Goal: Task Accomplishment & Management: Complete application form

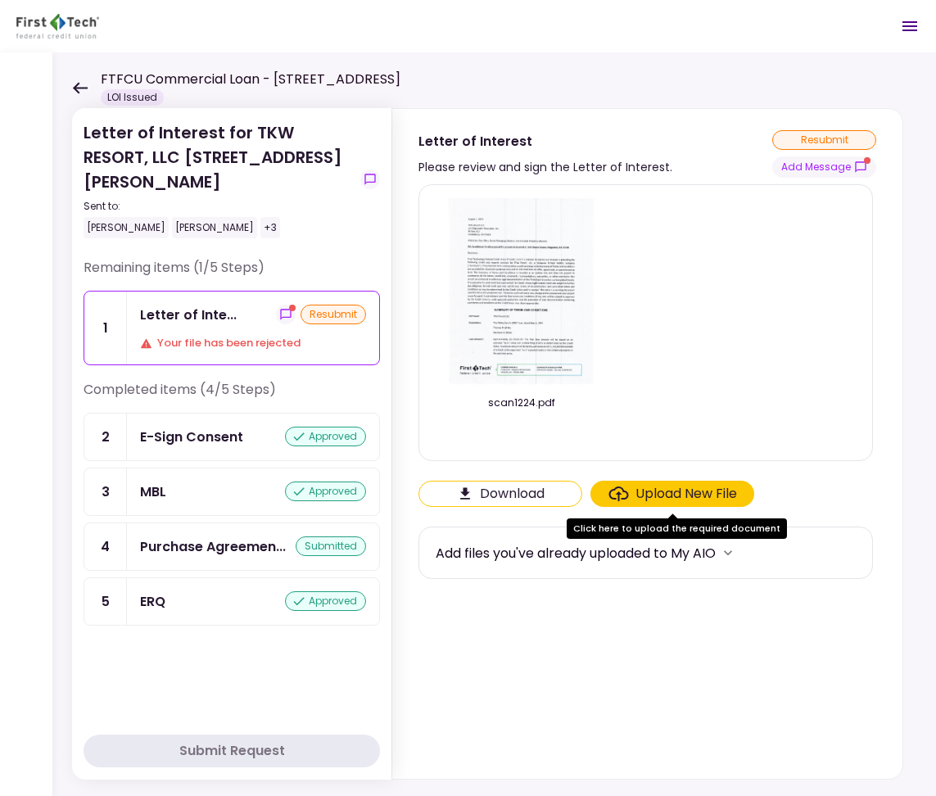
click at [80, 84] on icon at bounding box center [80, 88] width 16 height 12
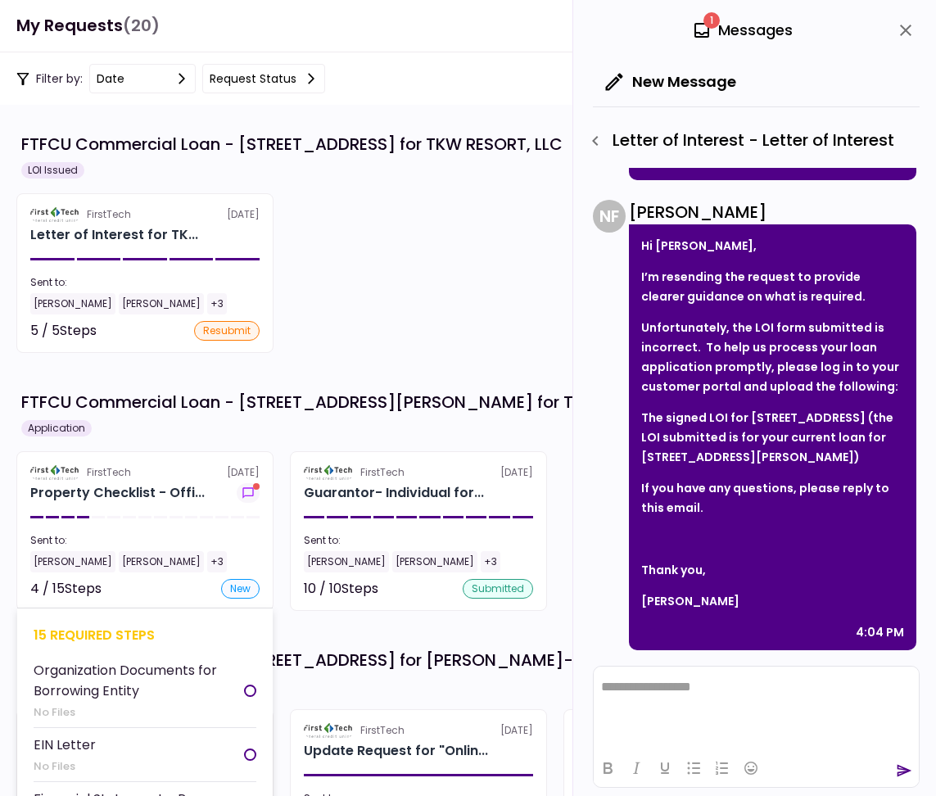
click at [234, 545] on div "Sent to:" at bounding box center [144, 540] width 229 height 15
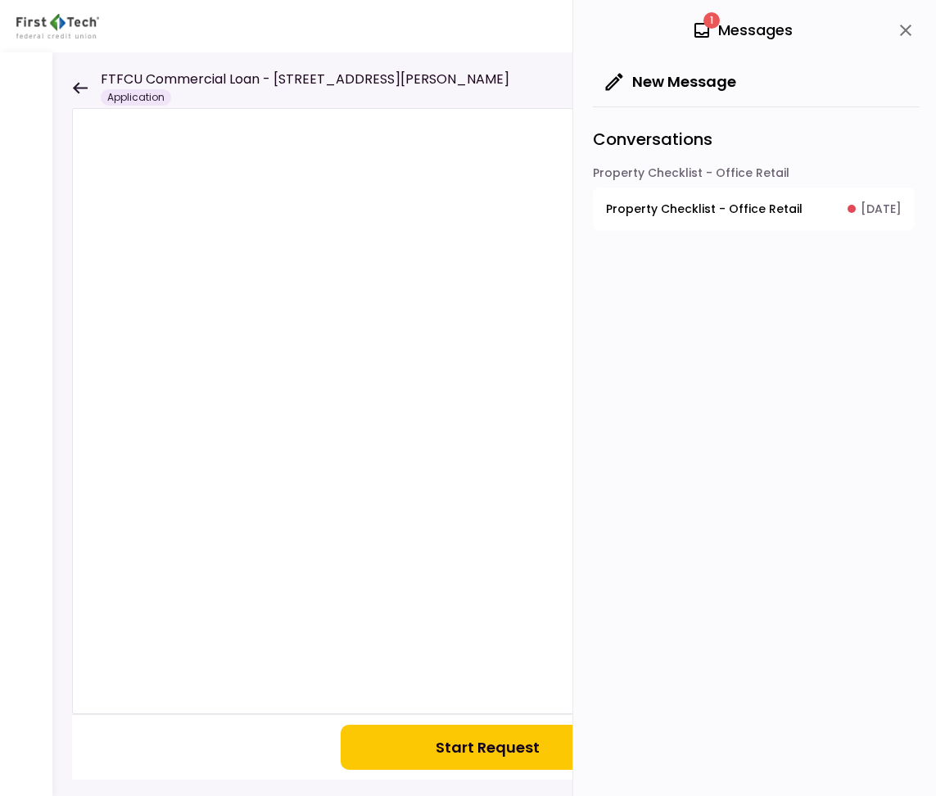
click at [902, 22] on icon "close" at bounding box center [906, 30] width 20 height 20
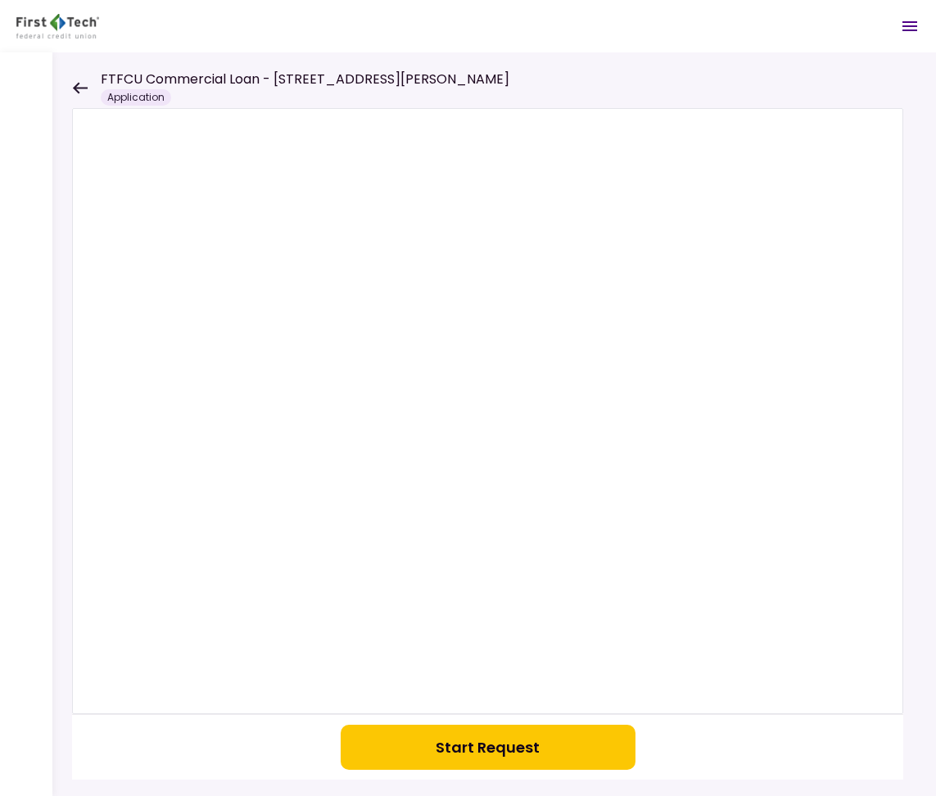
click at [509, 758] on button "Start Request" at bounding box center [488, 746] width 295 height 45
click at [838, 749] on section at bounding box center [487, 746] width 831 height 65
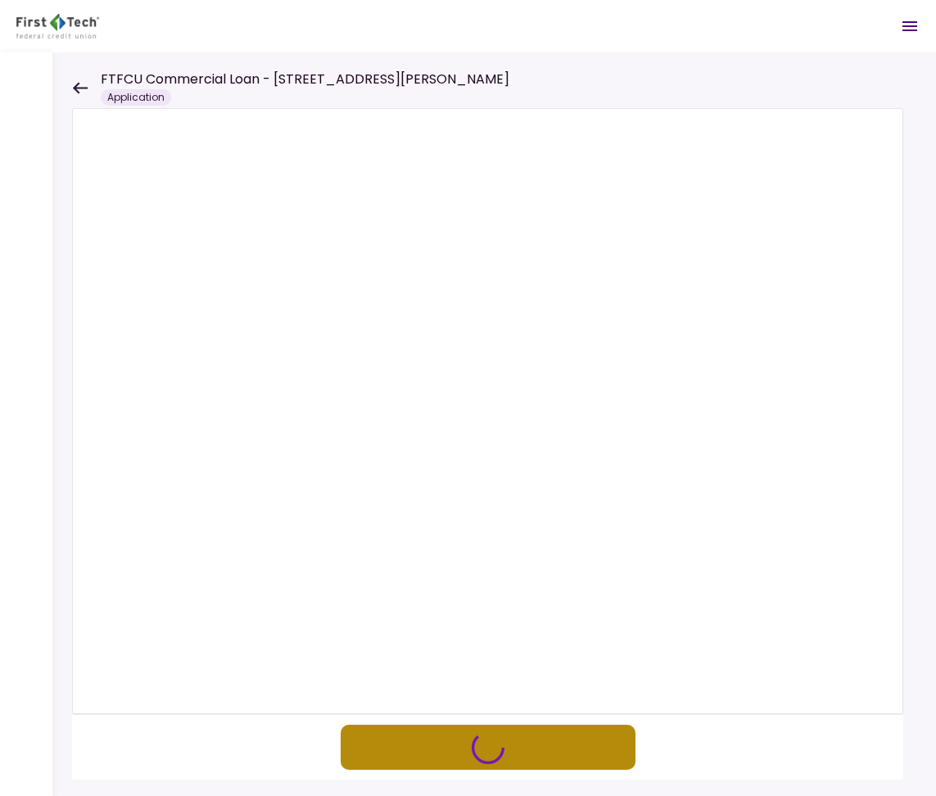
click at [505, 747] on button "button" at bounding box center [488, 746] width 295 height 45
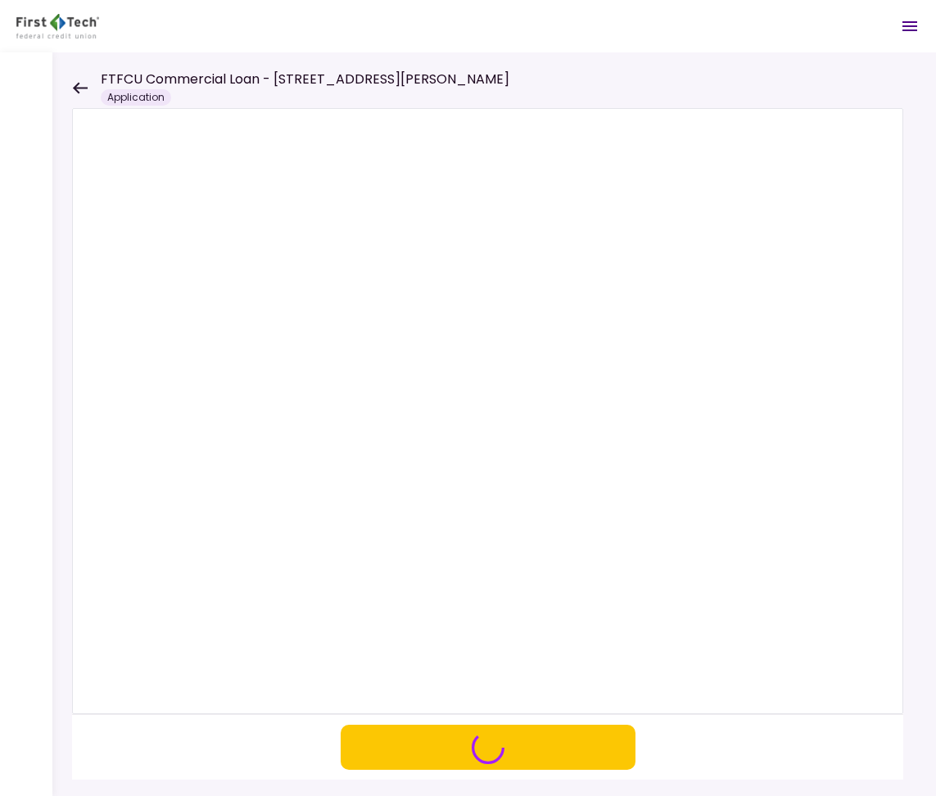
click at [88, 85] on div "FTFCU Commercial Loan - [STREET_ADDRESS][PERSON_NAME] Application" at bounding box center [290, 88] width 437 height 36
click at [81, 87] on icon at bounding box center [80, 87] width 15 height 11
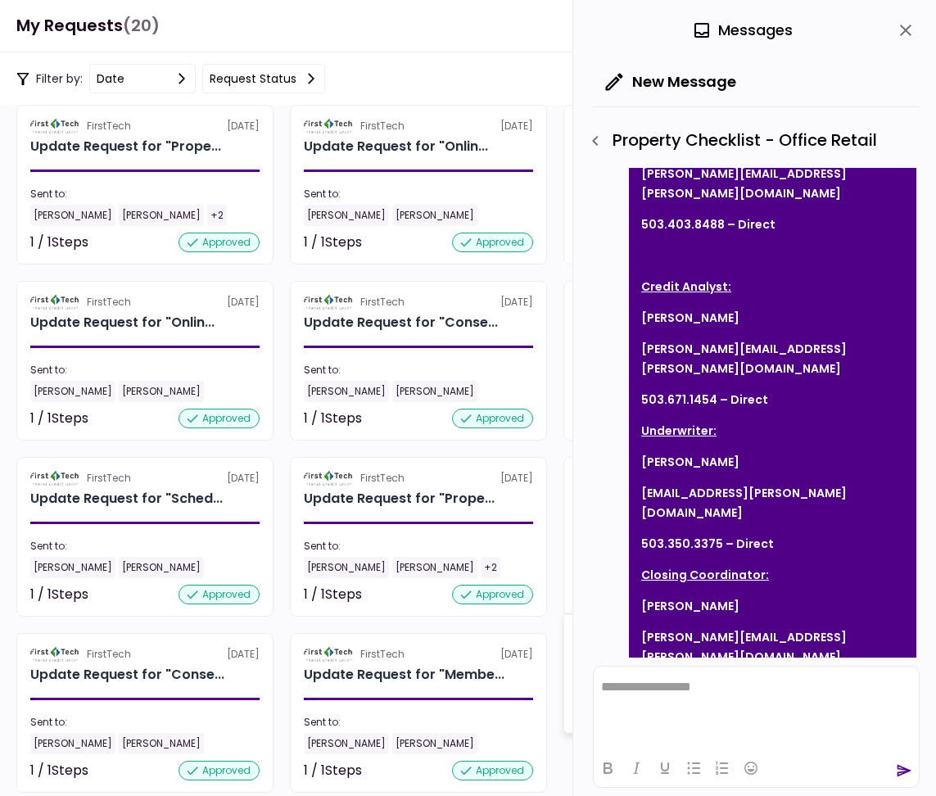
scroll to position [1012, 0]
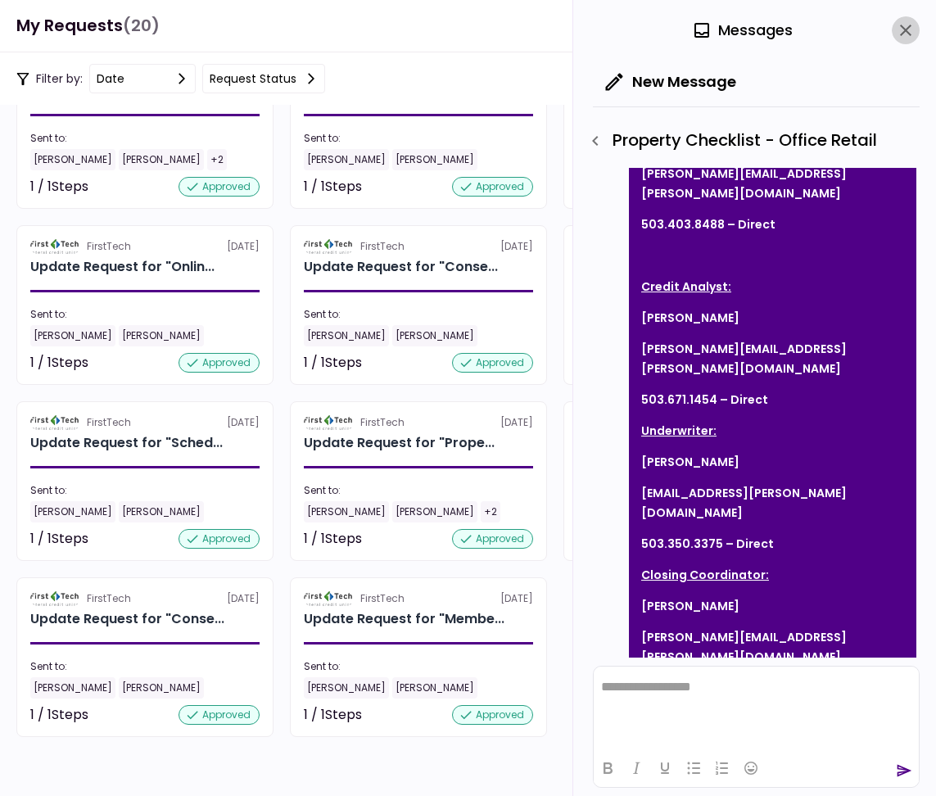
click at [902, 32] on icon "close" at bounding box center [906, 30] width 20 height 20
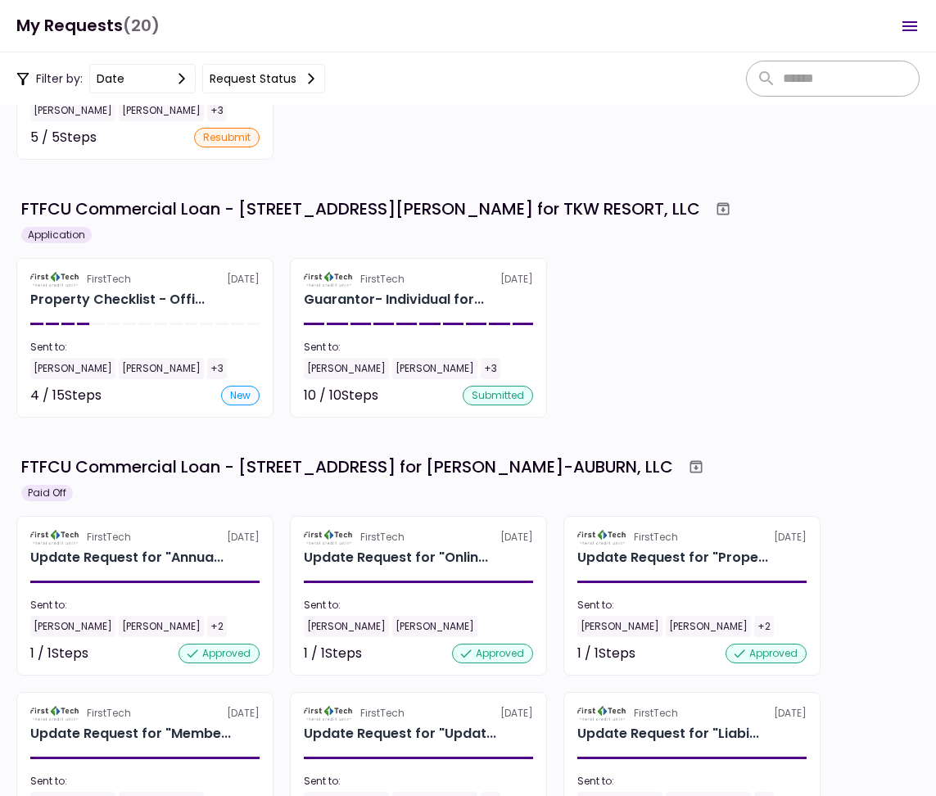
scroll to position [318, 0]
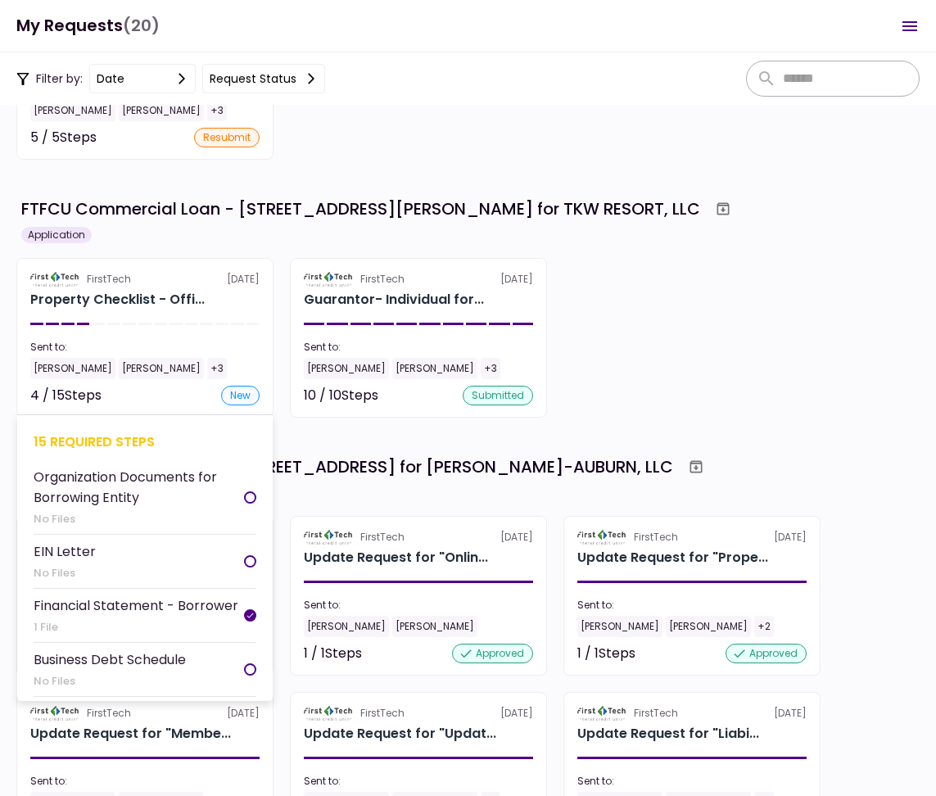
click at [246, 281] on div "FirstTech [DATE]" at bounding box center [144, 279] width 229 height 15
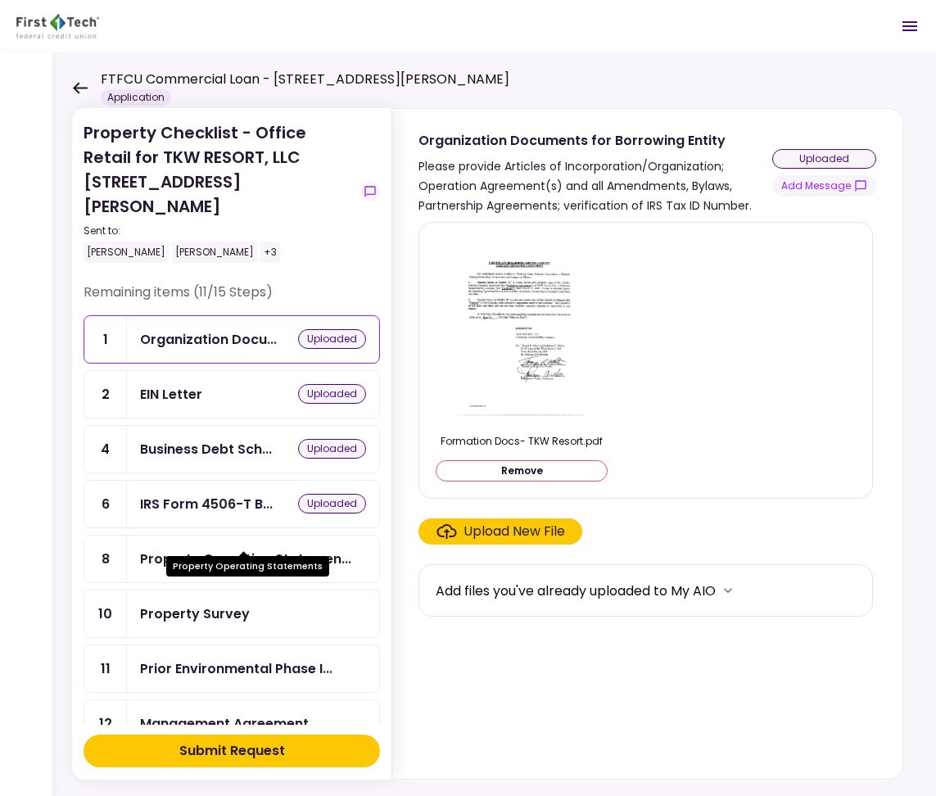
click at [290, 548] on div "Property Operating Statemen..." at bounding box center [245, 558] width 211 height 20
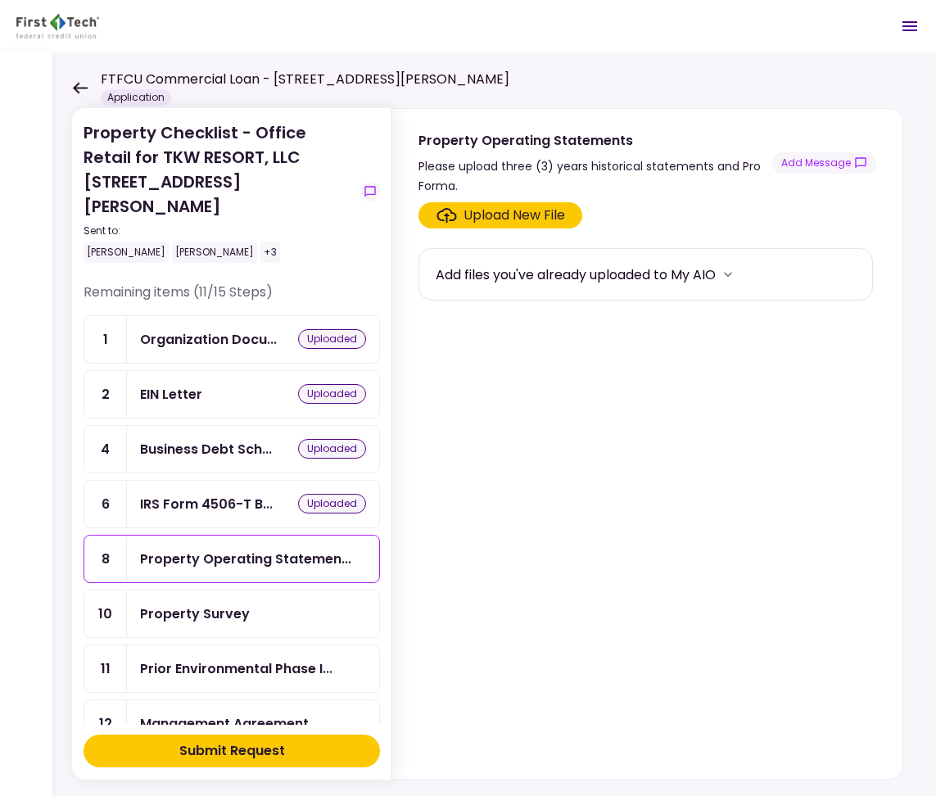
click at [186, 603] on div "Property Survey" at bounding box center [195, 613] width 110 height 20
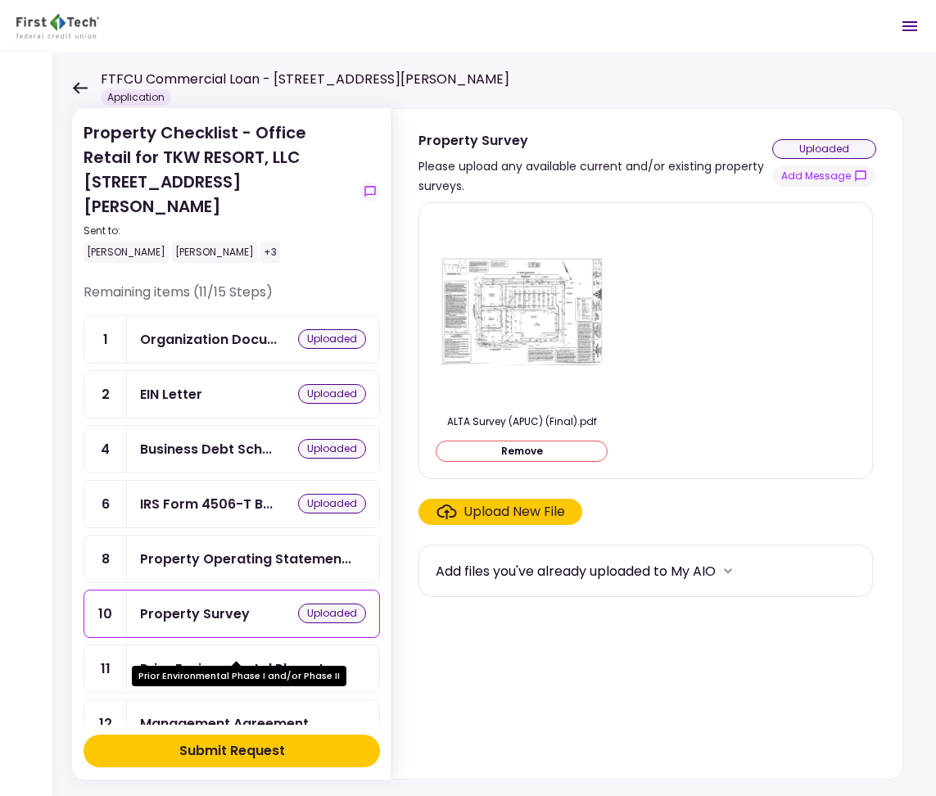
click at [329, 658] on div "Prior Environmental Phase I..." at bounding box center [236, 668] width 192 height 20
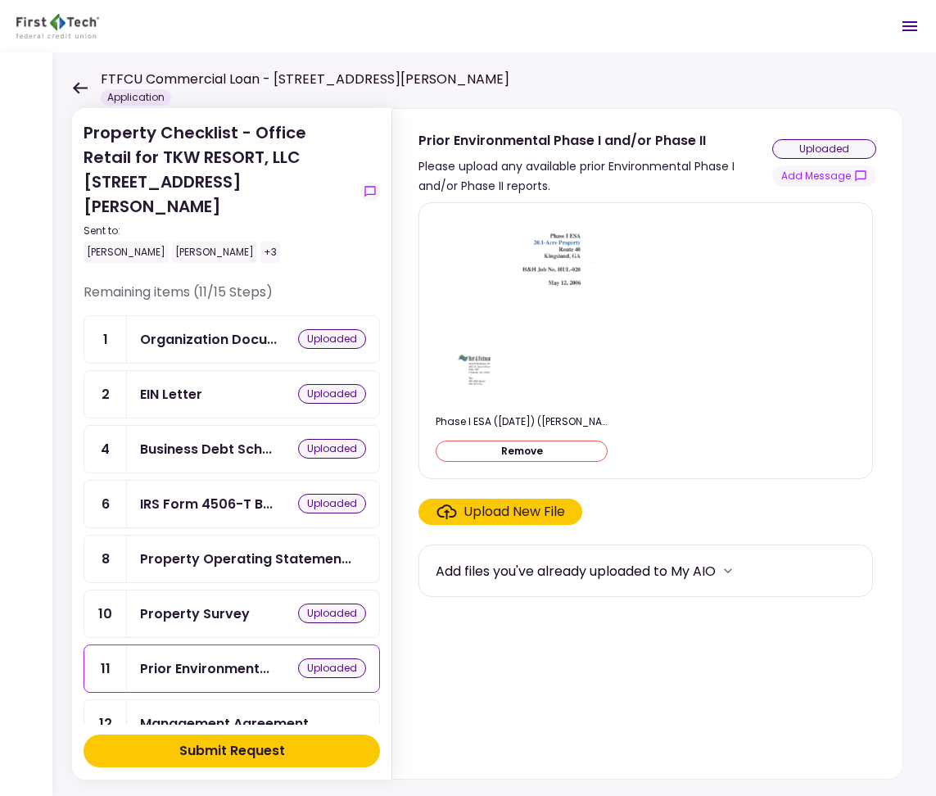
click at [398, 183] on section "Prior Environmental Phase I and/or Phase II Please upload any available prior E…" at bounding box center [647, 152] width 510 height 87
click at [79, 88] on icon at bounding box center [80, 87] width 15 height 11
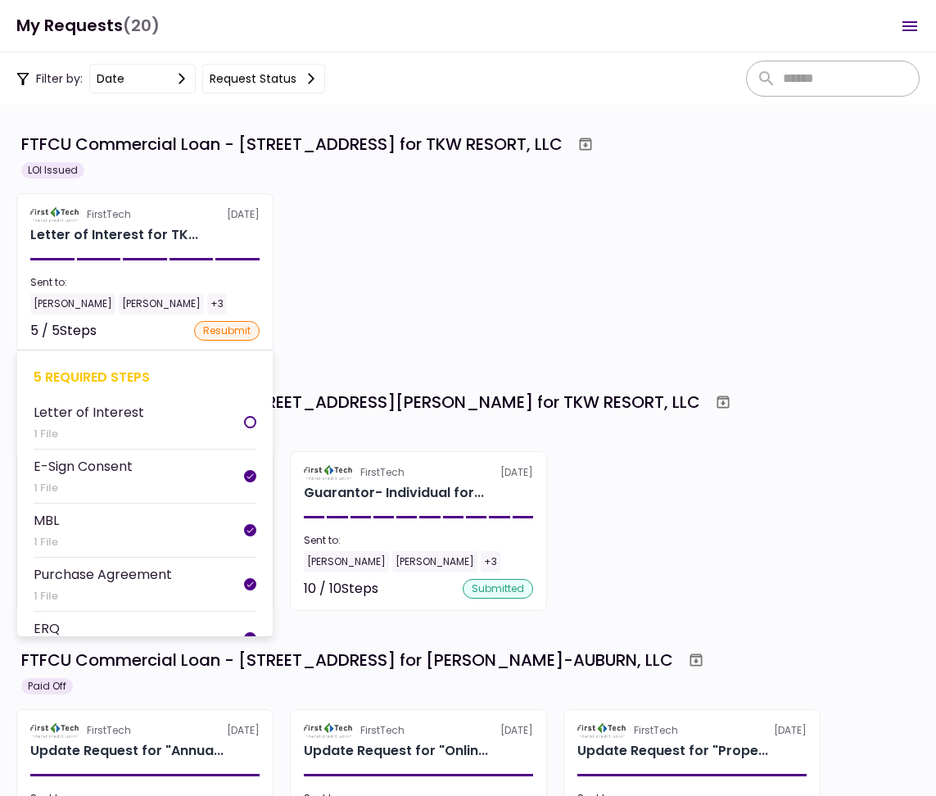
click at [142, 211] on div "FirstTech [DATE]" at bounding box center [144, 214] width 229 height 15
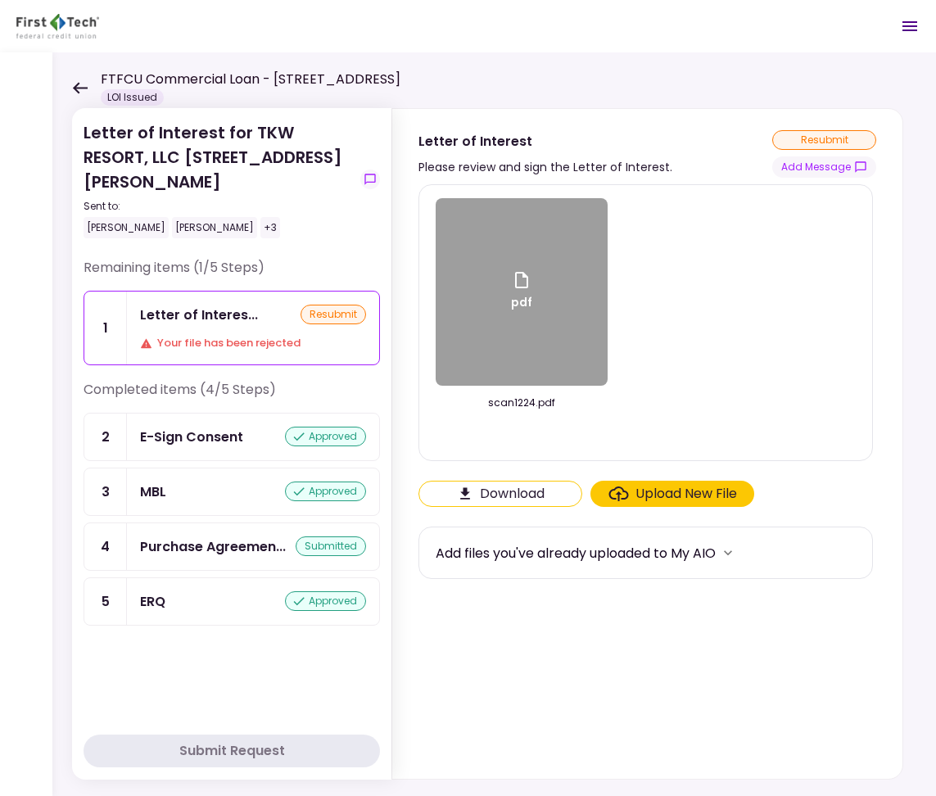
click at [309, 328] on div "Letter of Interes... resubmit Your file has been rejected" at bounding box center [253, 327] width 252 height 73
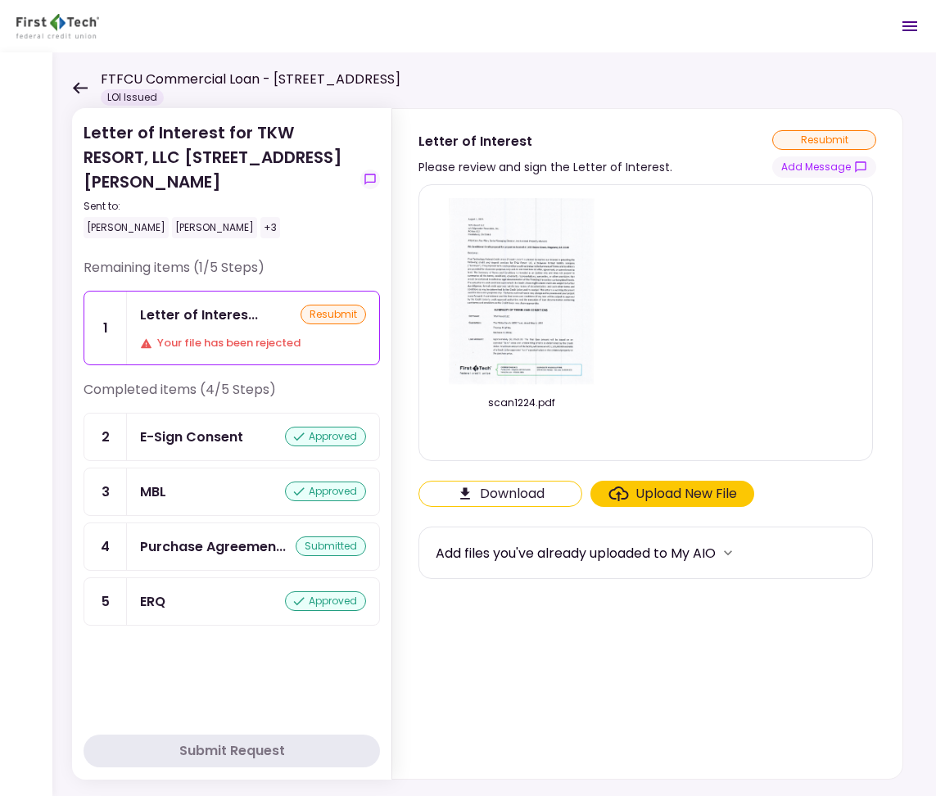
click at [682, 494] on div "Upload New File" at bounding box center [686, 494] width 102 height 20
click at [0, 0] on input "Upload New File" at bounding box center [0, 0] width 0 height 0
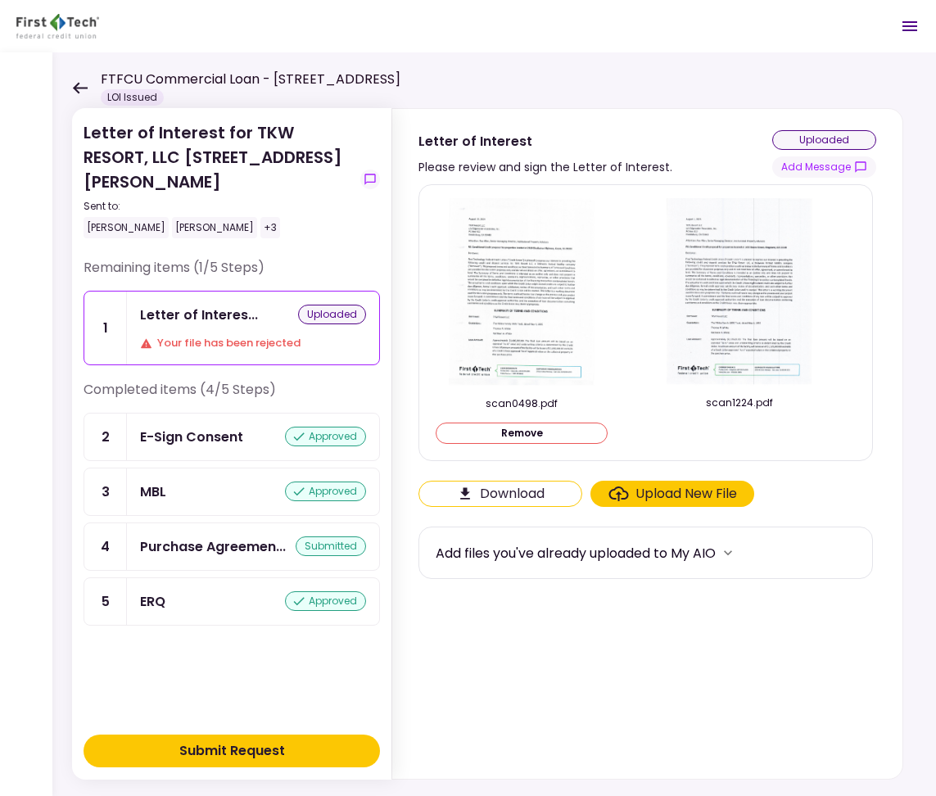
click at [544, 430] on button "Remove" at bounding box center [521, 432] width 172 height 21
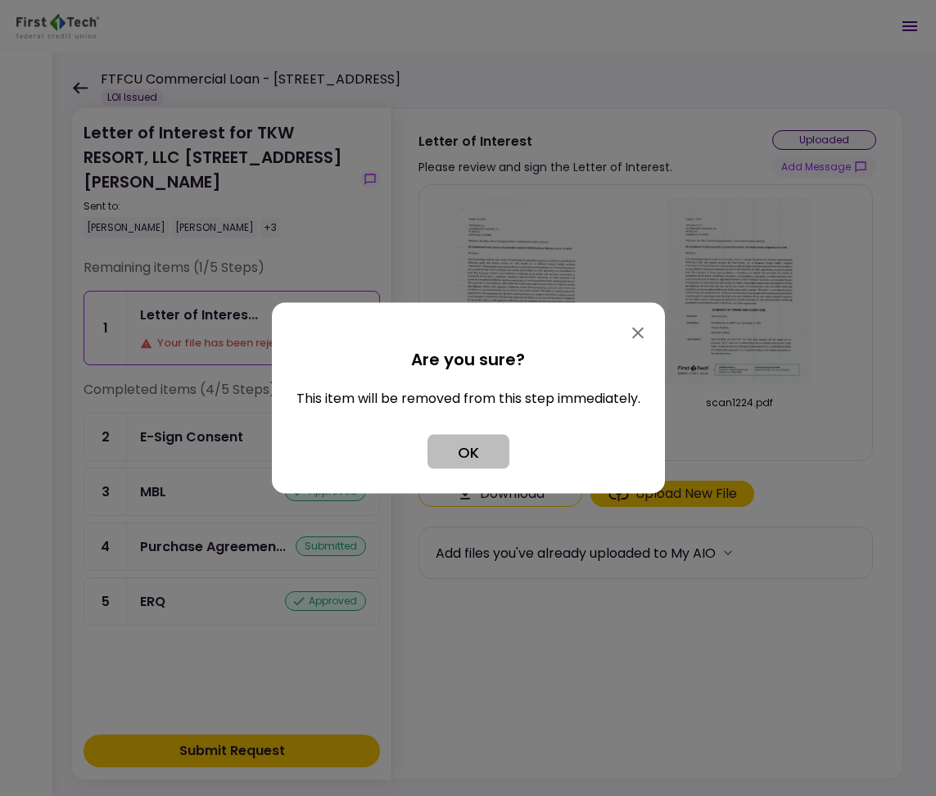
click at [476, 447] on button "OK" at bounding box center [468, 452] width 82 height 34
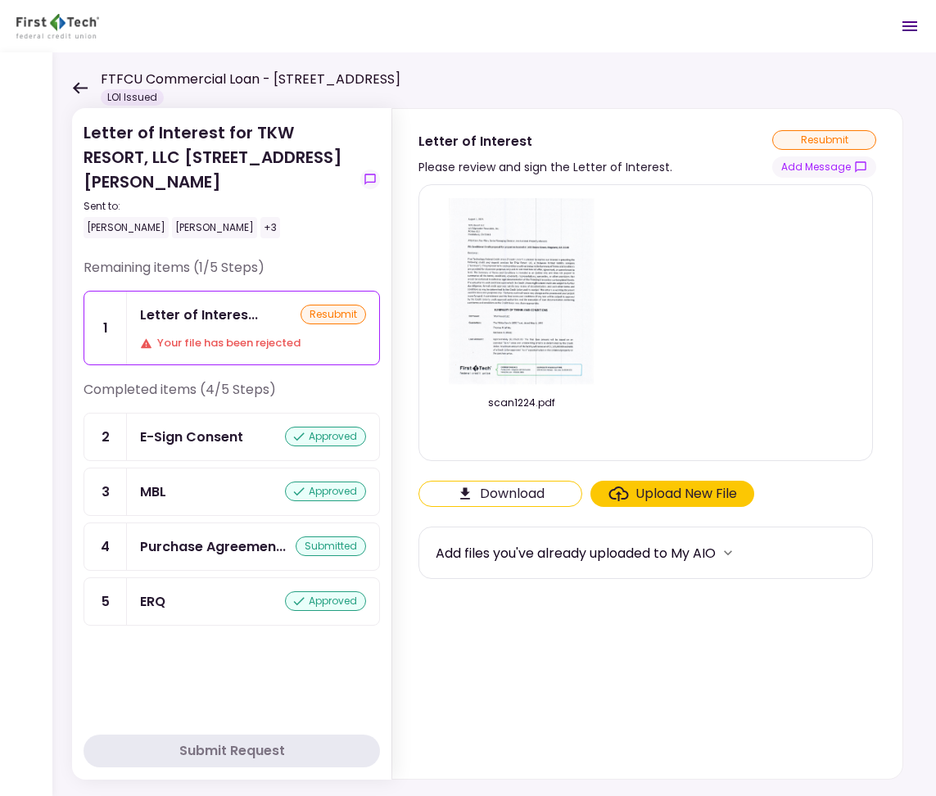
click at [539, 259] on img at bounding box center [522, 291] width 146 height 187
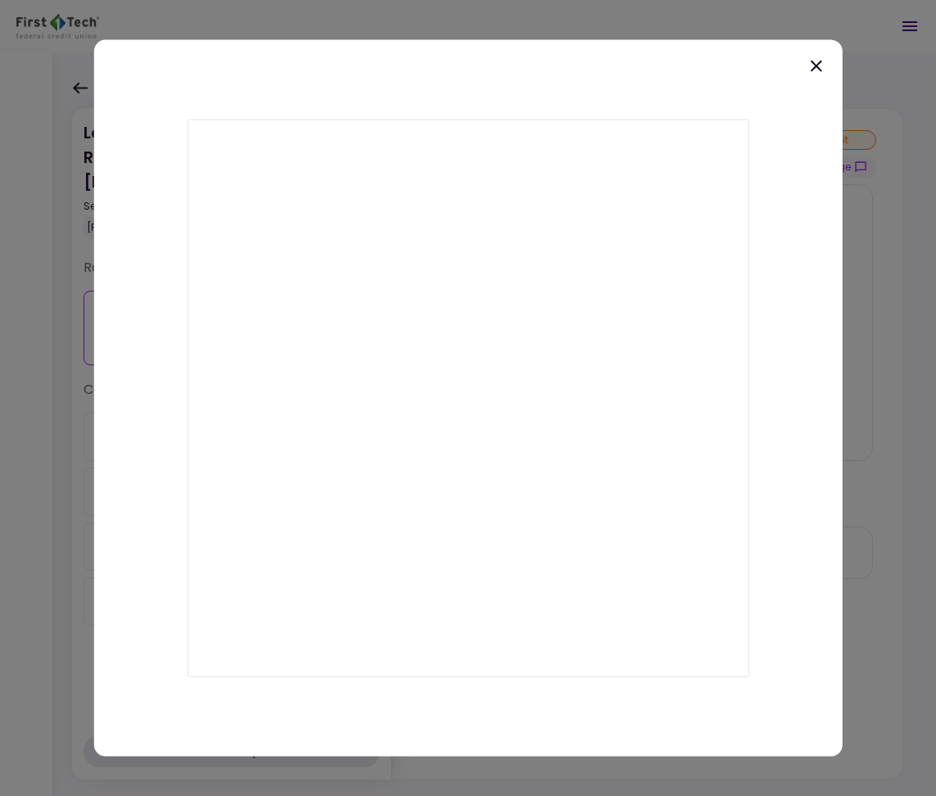
click at [814, 66] on icon at bounding box center [816, 66] width 20 height 20
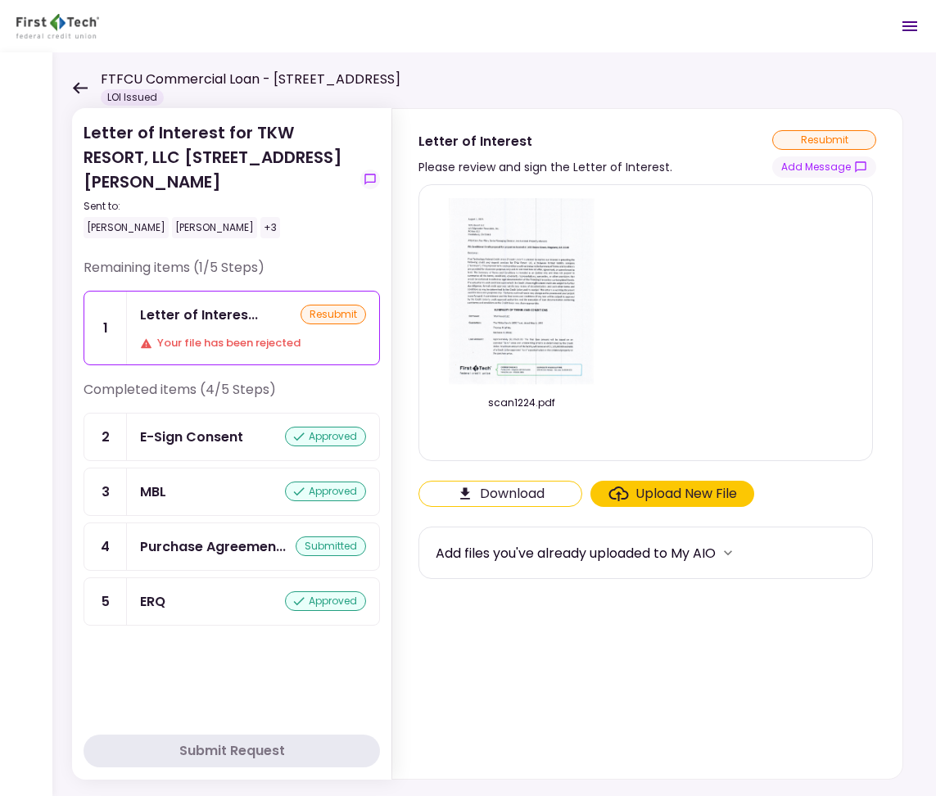
click at [539, 372] on img at bounding box center [522, 291] width 146 height 187
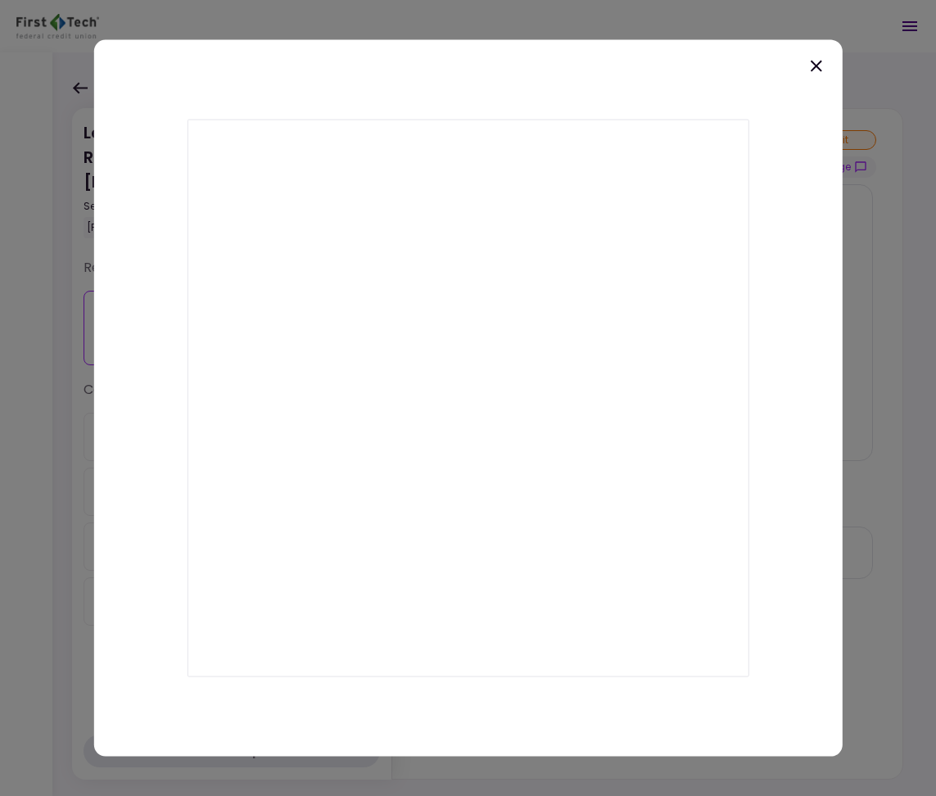
click at [815, 70] on icon at bounding box center [816, 66] width 20 height 20
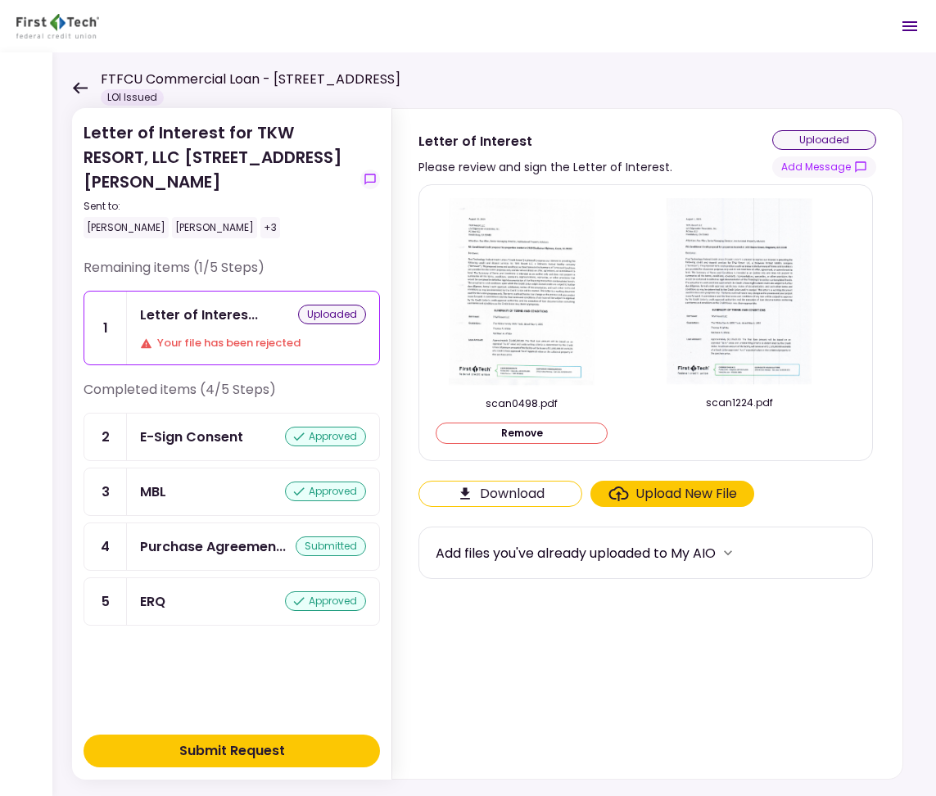
click at [753, 352] on img at bounding box center [739, 291] width 146 height 187
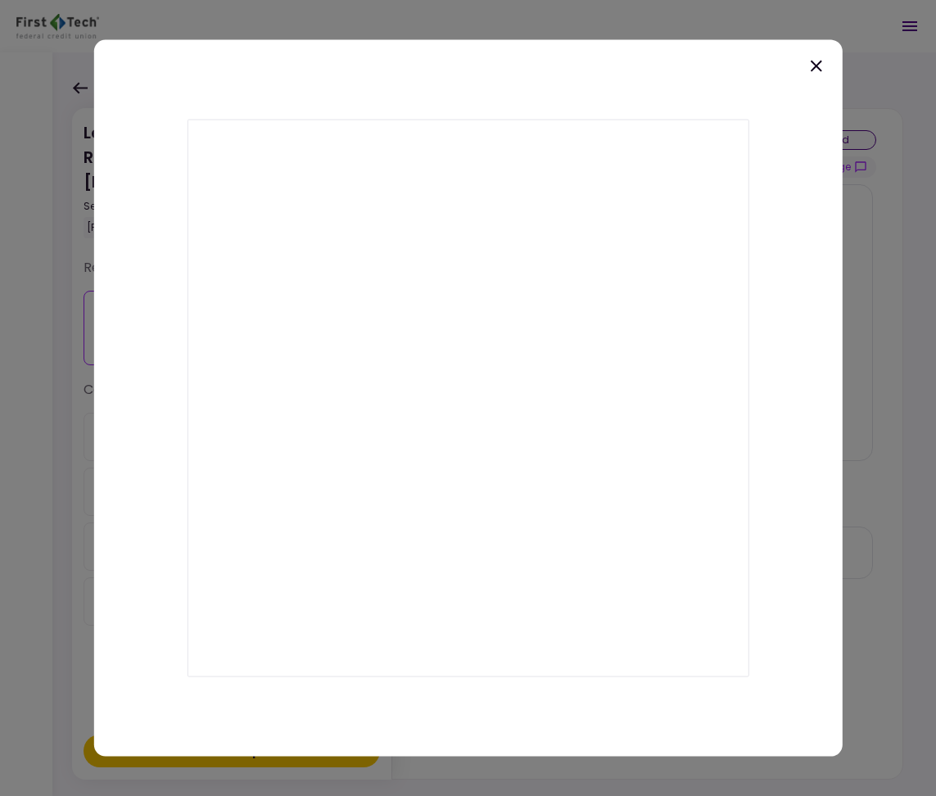
click at [816, 62] on icon at bounding box center [816, 66] width 20 height 20
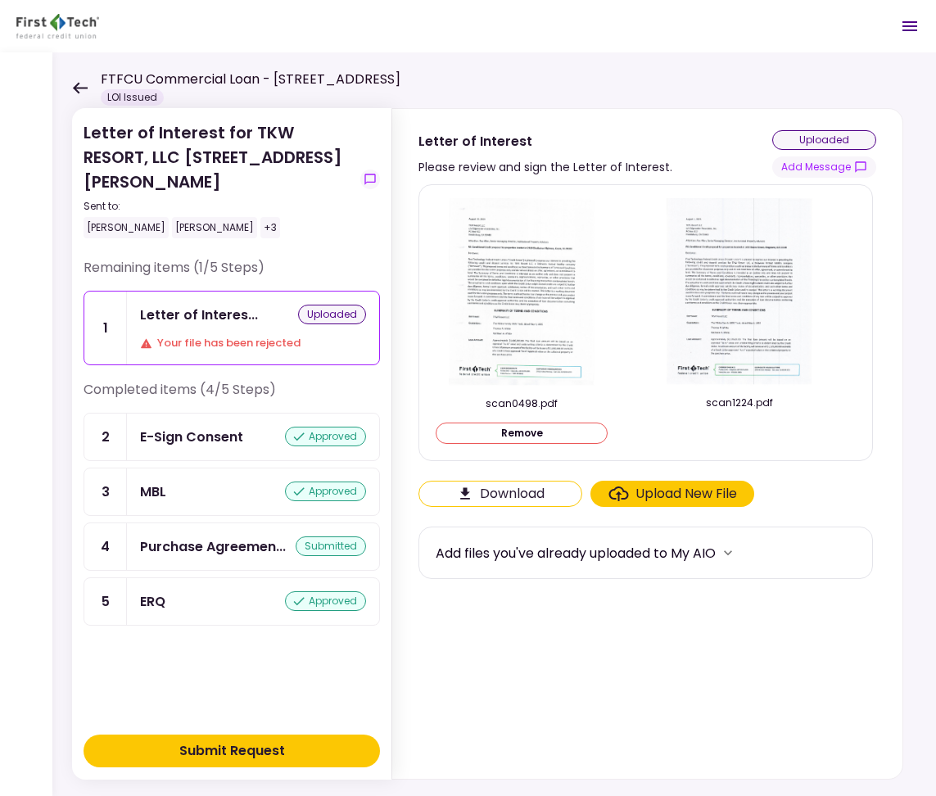
click at [801, 421] on div "scan1224.pdf" at bounding box center [739, 419] width 172 height 48
click at [729, 435] on div at bounding box center [739, 433] width 172 height 22
click at [756, 356] on img at bounding box center [739, 291] width 146 height 187
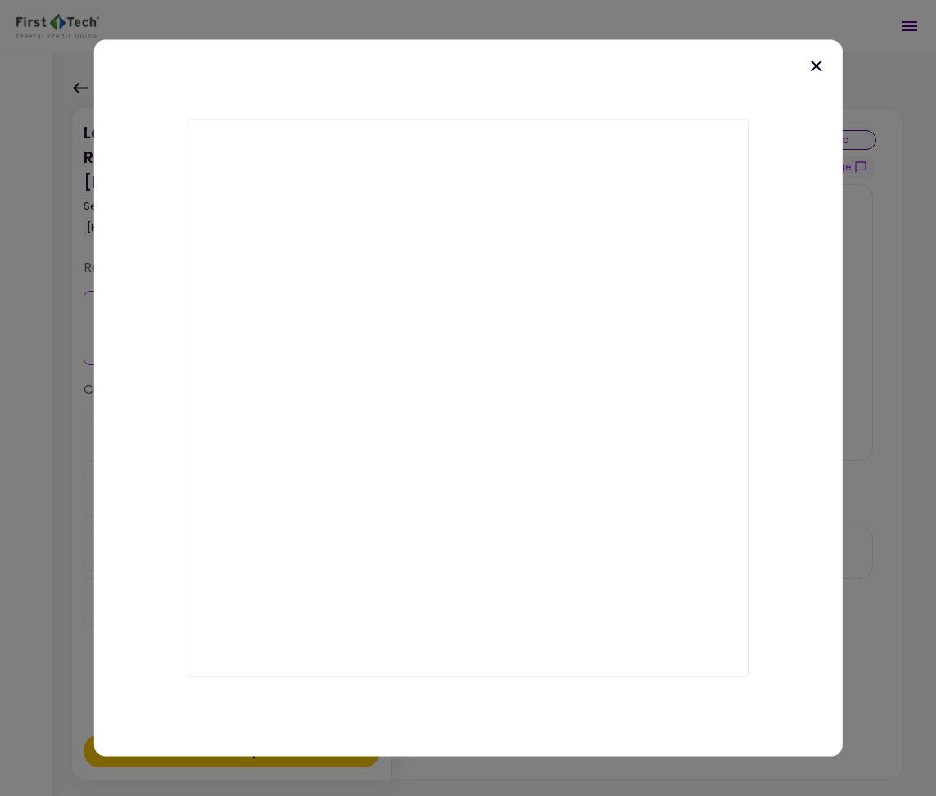
click at [810, 65] on icon at bounding box center [816, 66] width 20 height 20
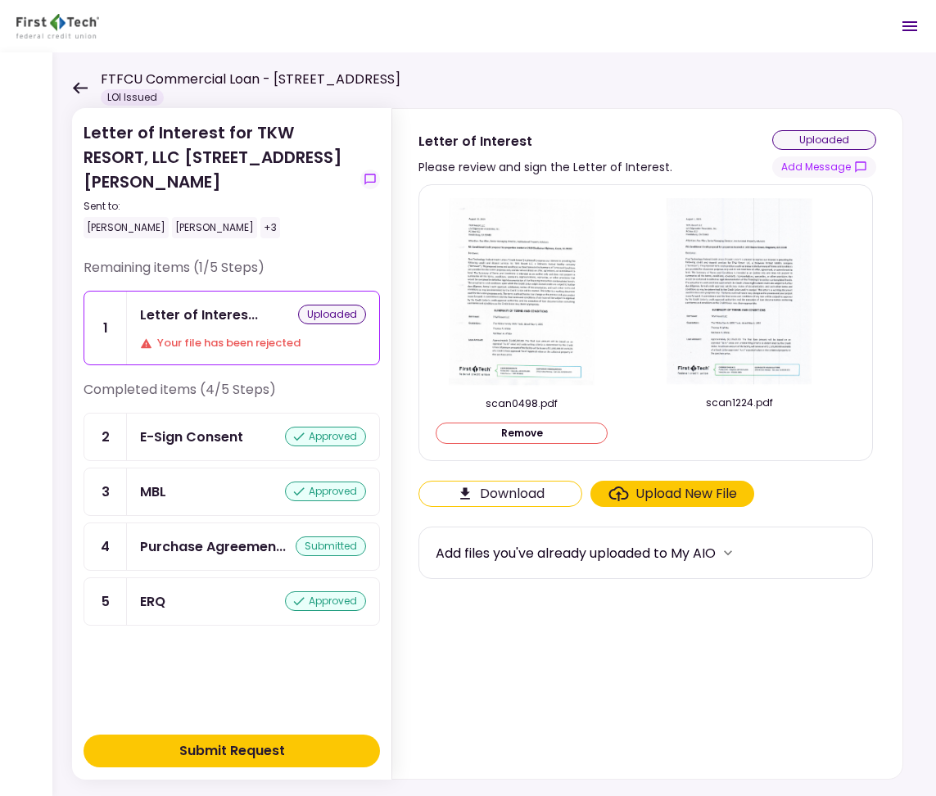
click at [743, 441] on div at bounding box center [739, 433] width 172 height 22
click at [356, 742] on button "Submit Request" at bounding box center [231, 750] width 296 height 33
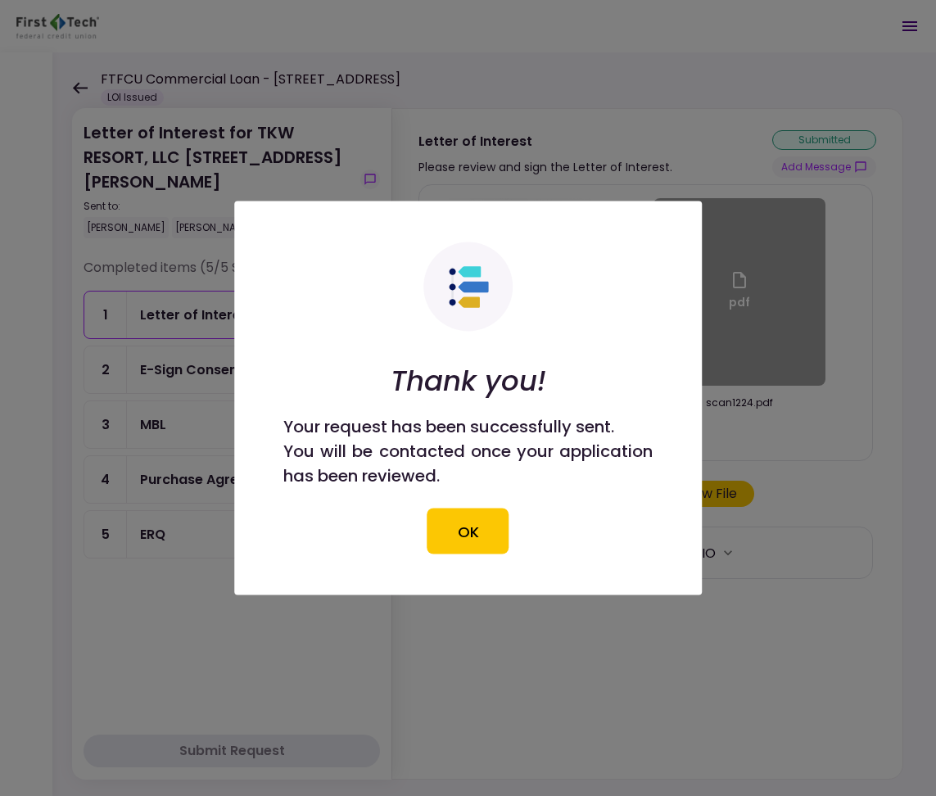
click at [510, 541] on div "Thank you! Your request has been successfully sent. You will be contacted once …" at bounding box center [468, 398] width 370 height 312
click at [496, 551] on button "OK" at bounding box center [468, 531] width 82 height 46
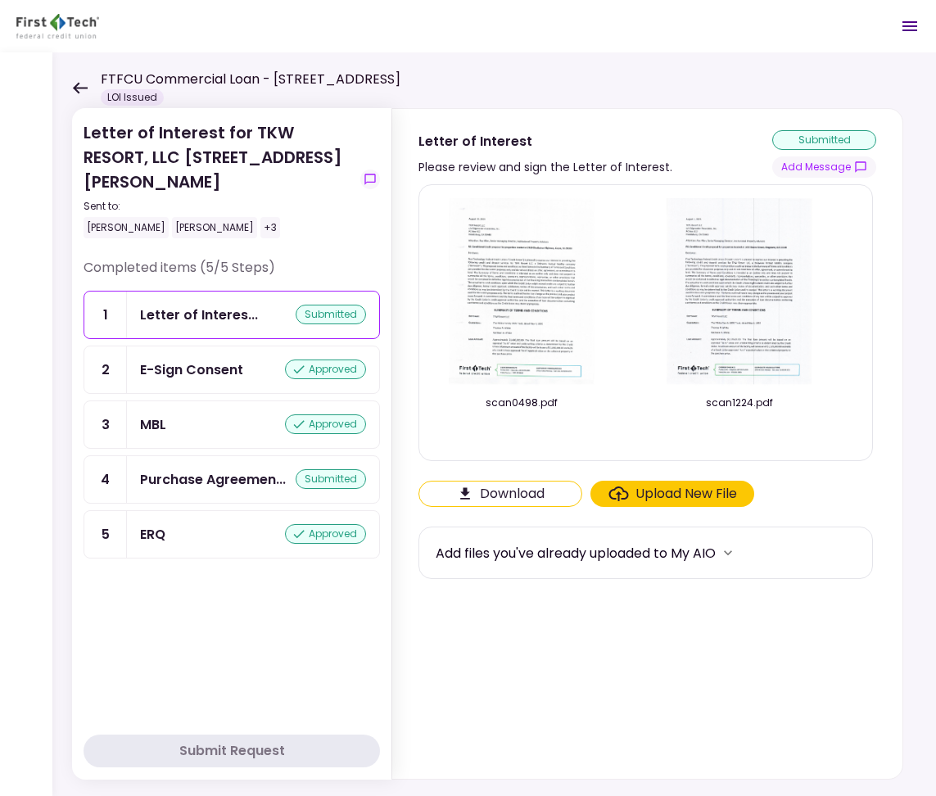
click at [743, 355] on img at bounding box center [739, 291] width 146 height 187
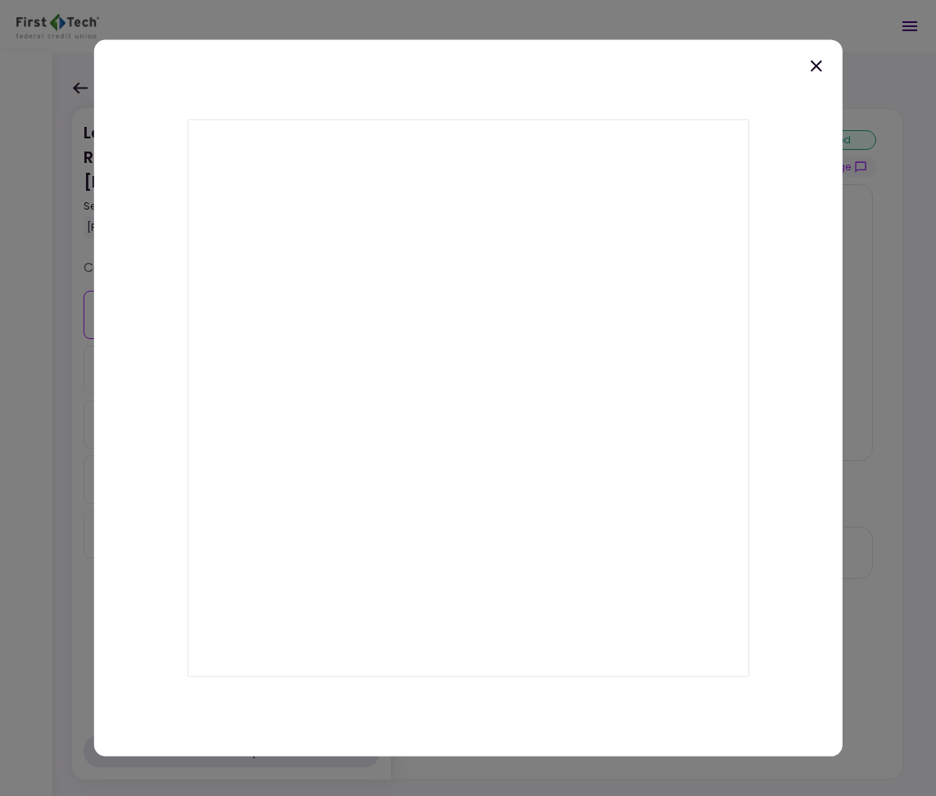
click at [810, 61] on icon at bounding box center [816, 66] width 20 height 20
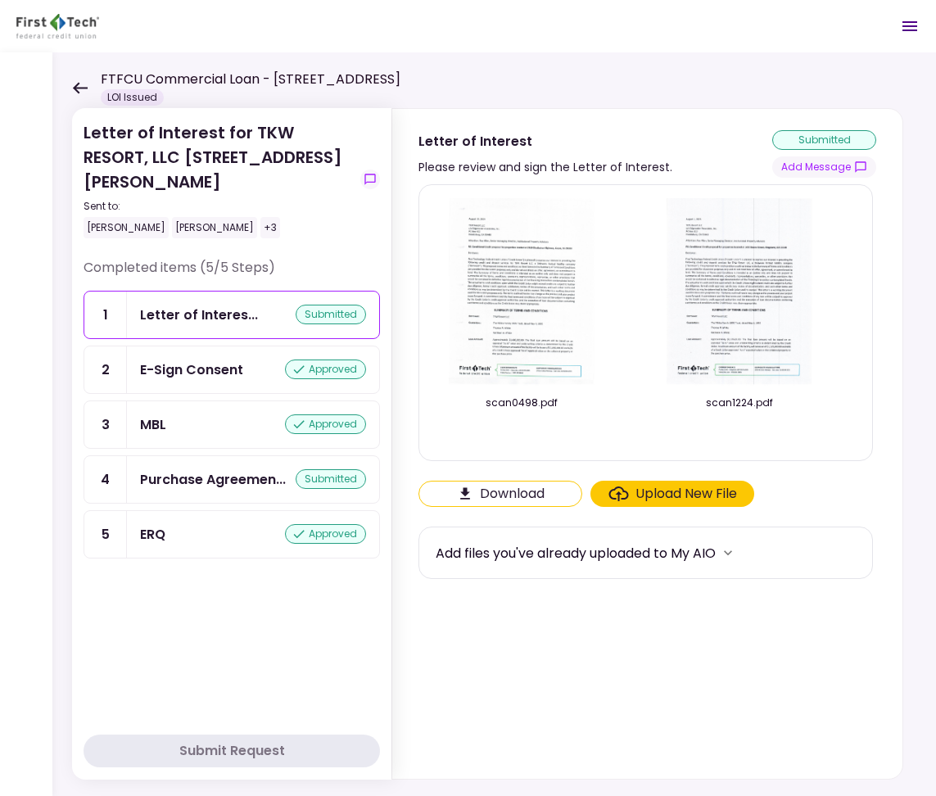
click at [80, 83] on icon at bounding box center [80, 88] width 16 height 12
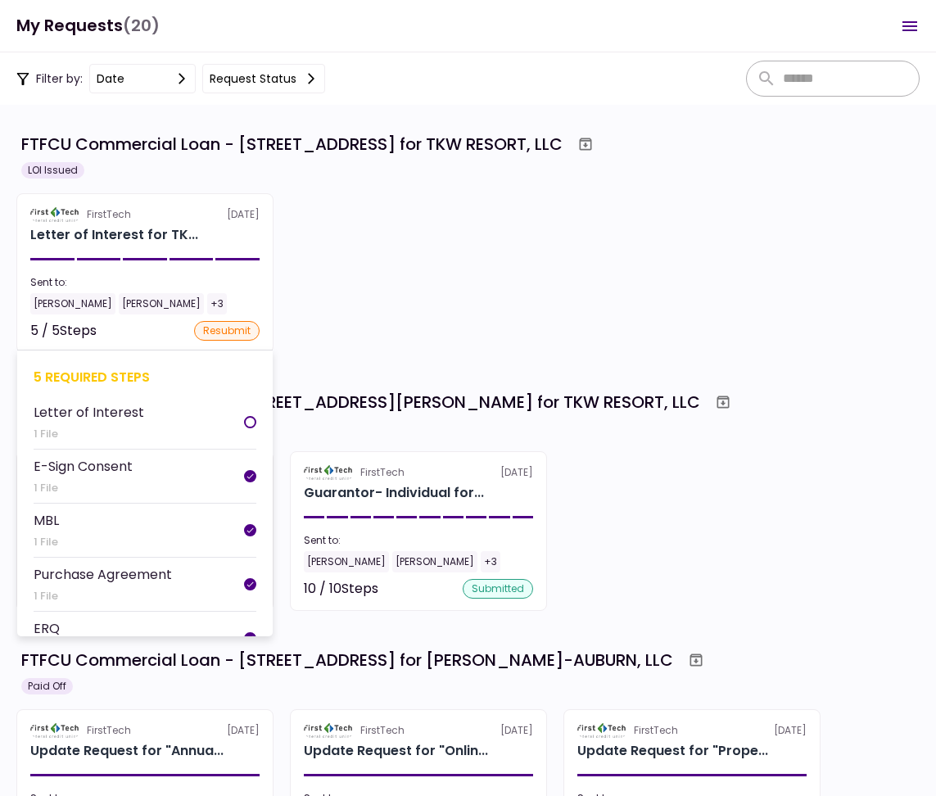
click at [165, 432] on li "Letter of Interest 1 File" at bounding box center [145, 422] width 223 height 54
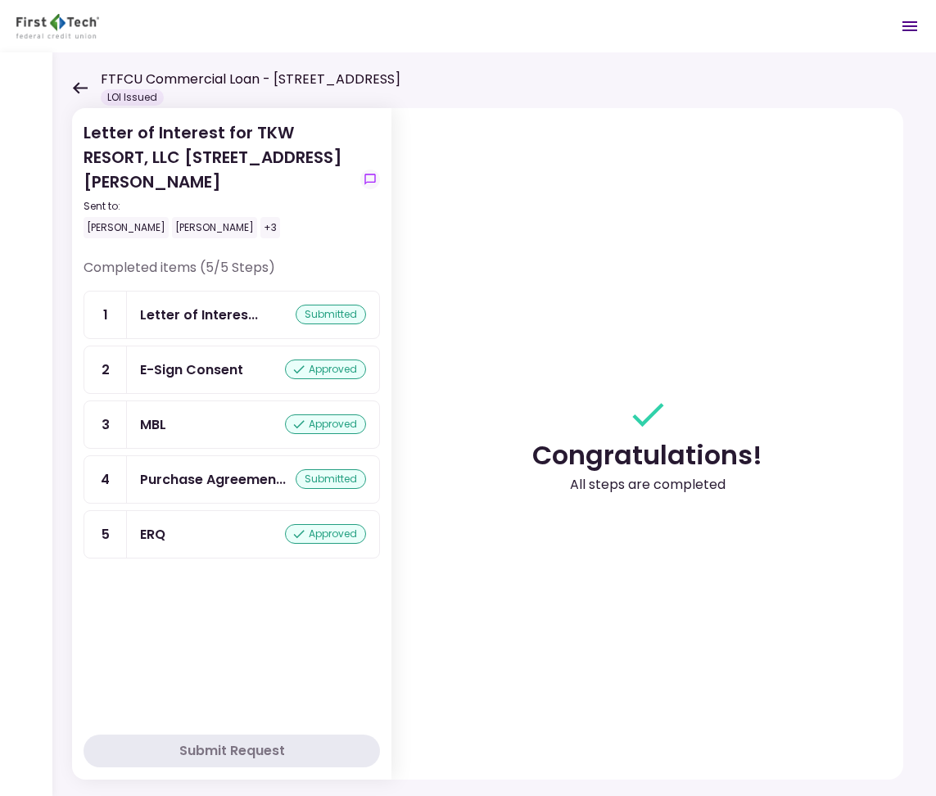
click at [77, 85] on icon at bounding box center [80, 87] width 15 height 11
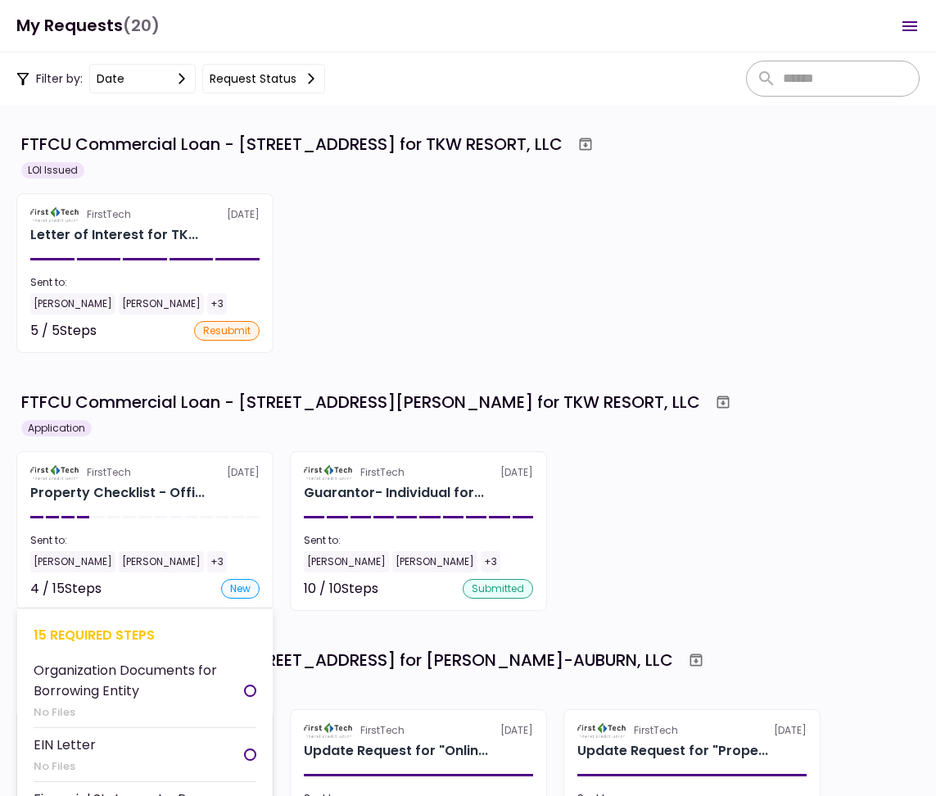
click at [218, 475] on div "FirstTech [DATE]" at bounding box center [144, 472] width 229 height 15
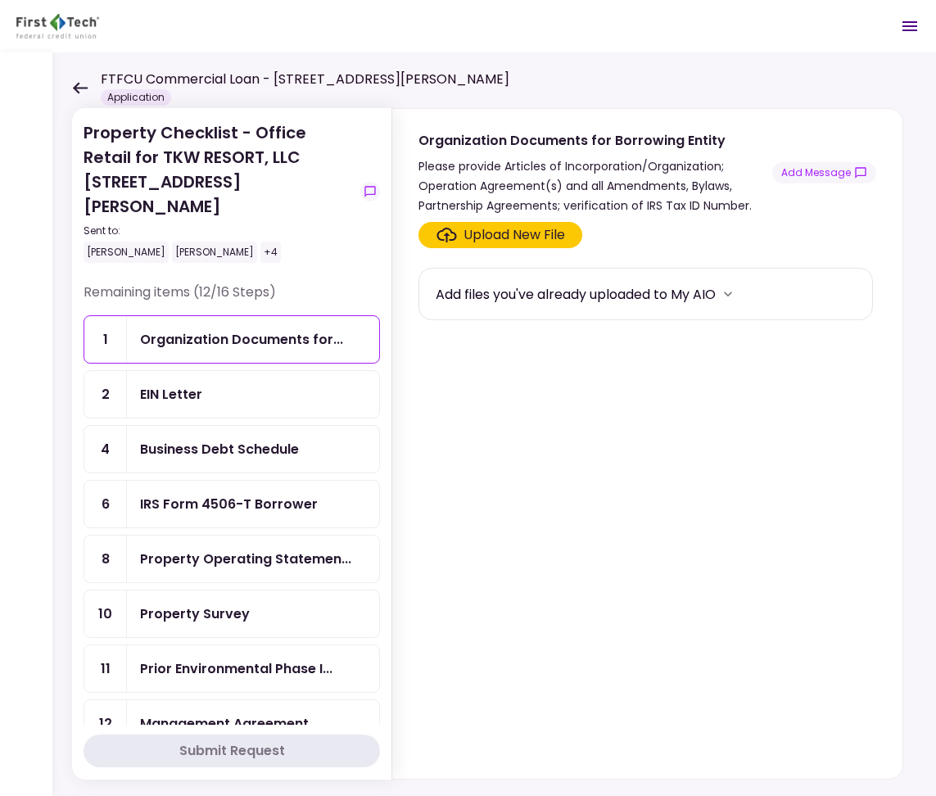
click at [282, 603] on div "Property Survey" at bounding box center [253, 613] width 226 height 20
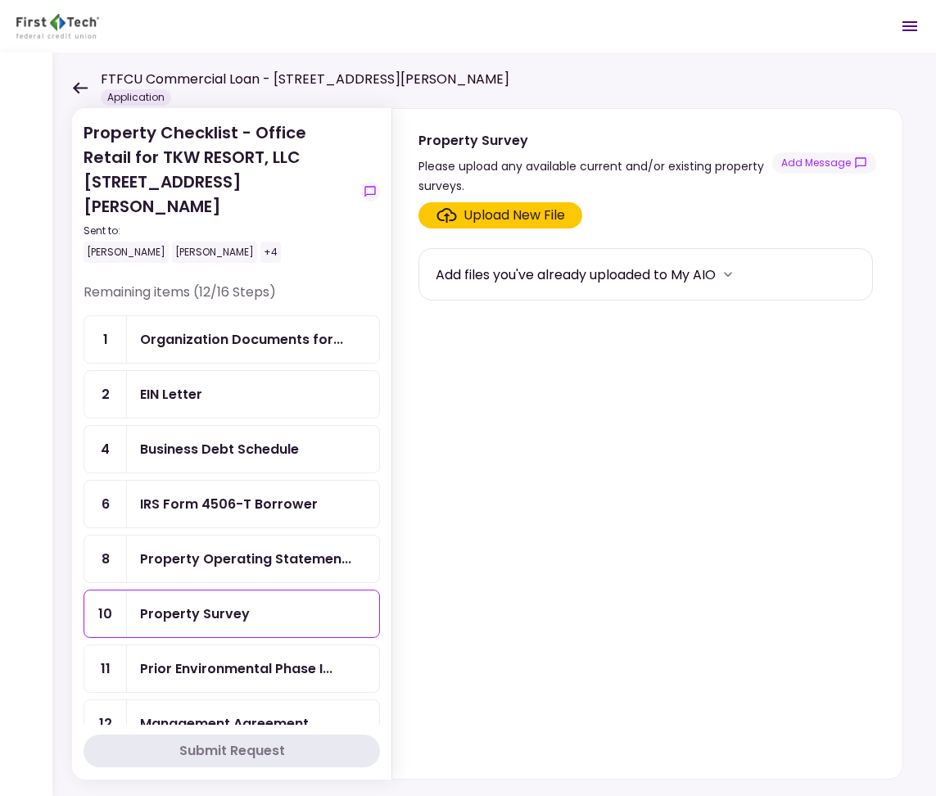
click at [232, 439] on div "Business Debt Schedule" at bounding box center [219, 449] width 159 height 20
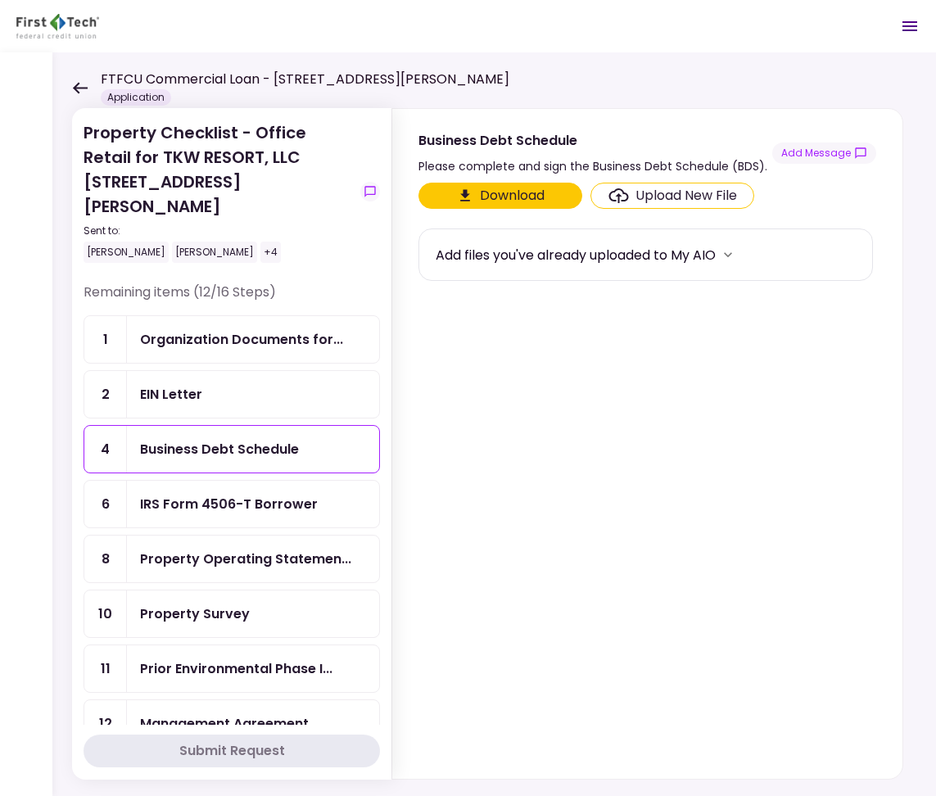
click at [516, 193] on button "Download" at bounding box center [500, 196] width 164 height 26
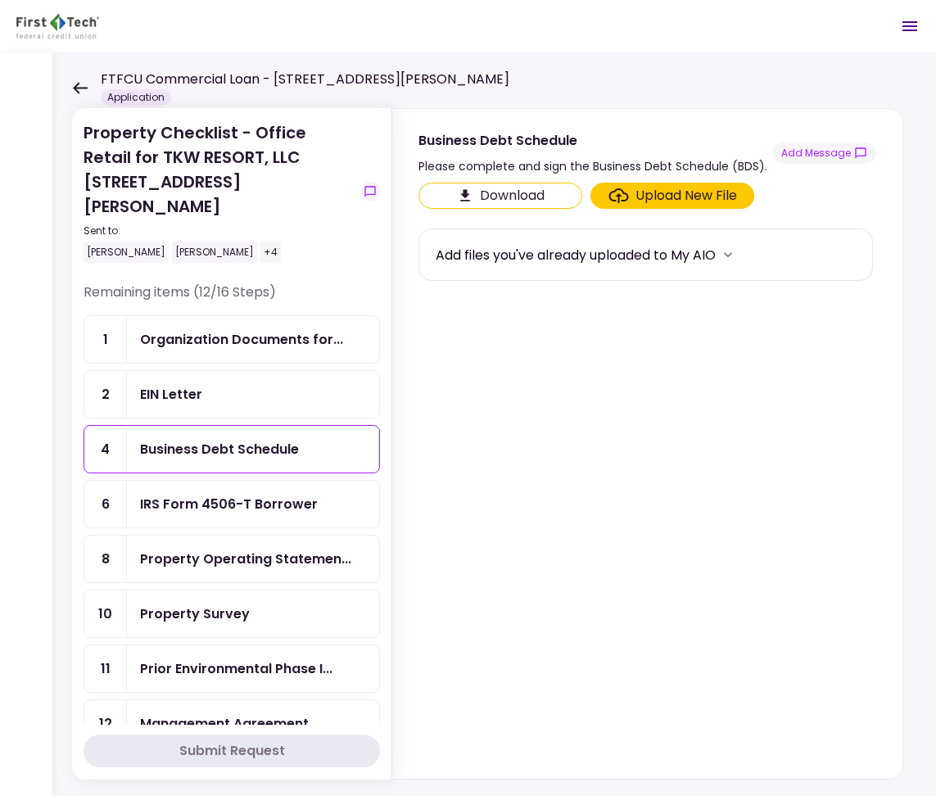
click at [287, 494] on div "IRS Form 4506-T Borrower" at bounding box center [229, 504] width 178 height 20
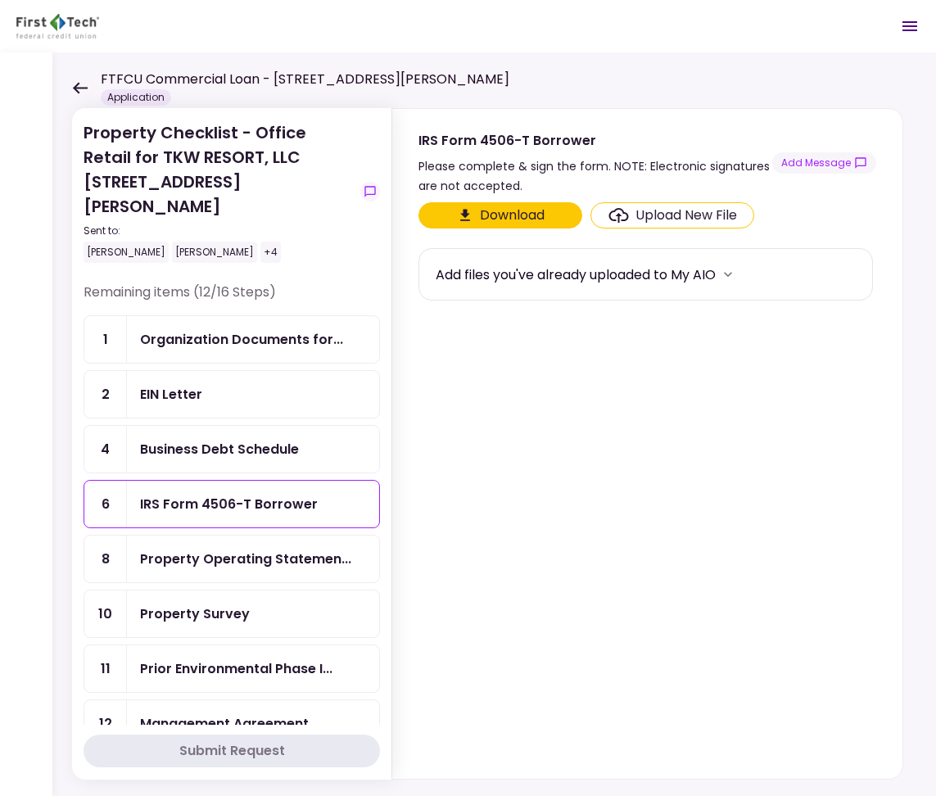
click at [493, 214] on button "Download" at bounding box center [500, 215] width 164 height 26
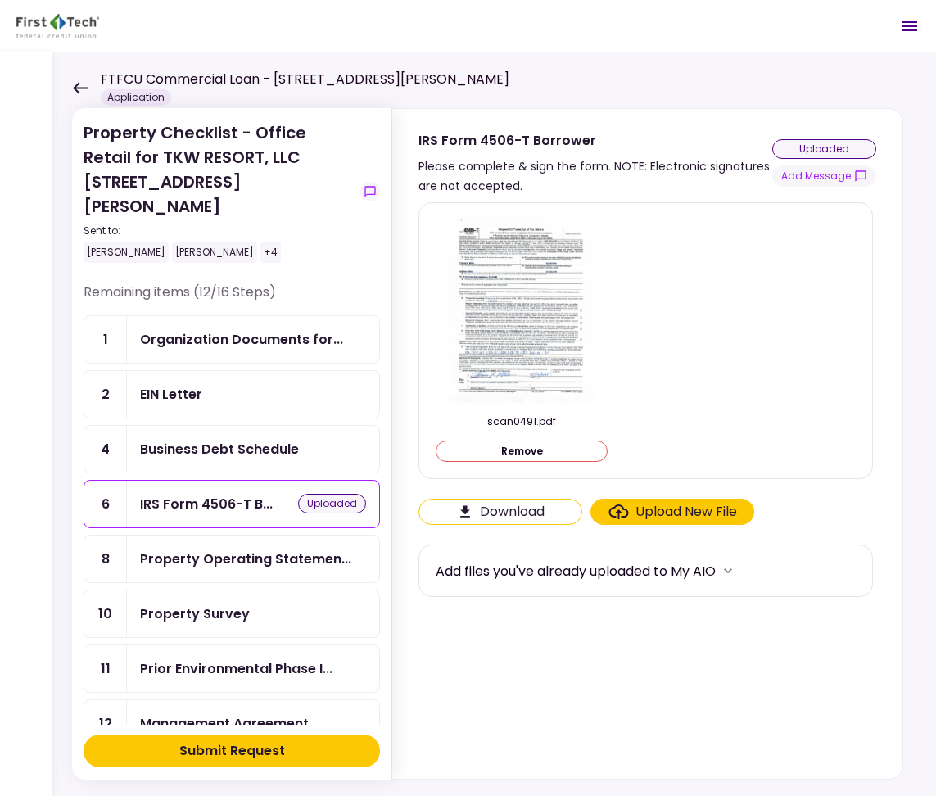
click at [219, 439] on div "Business Debt Schedule" at bounding box center [219, 449] width 159 height 20
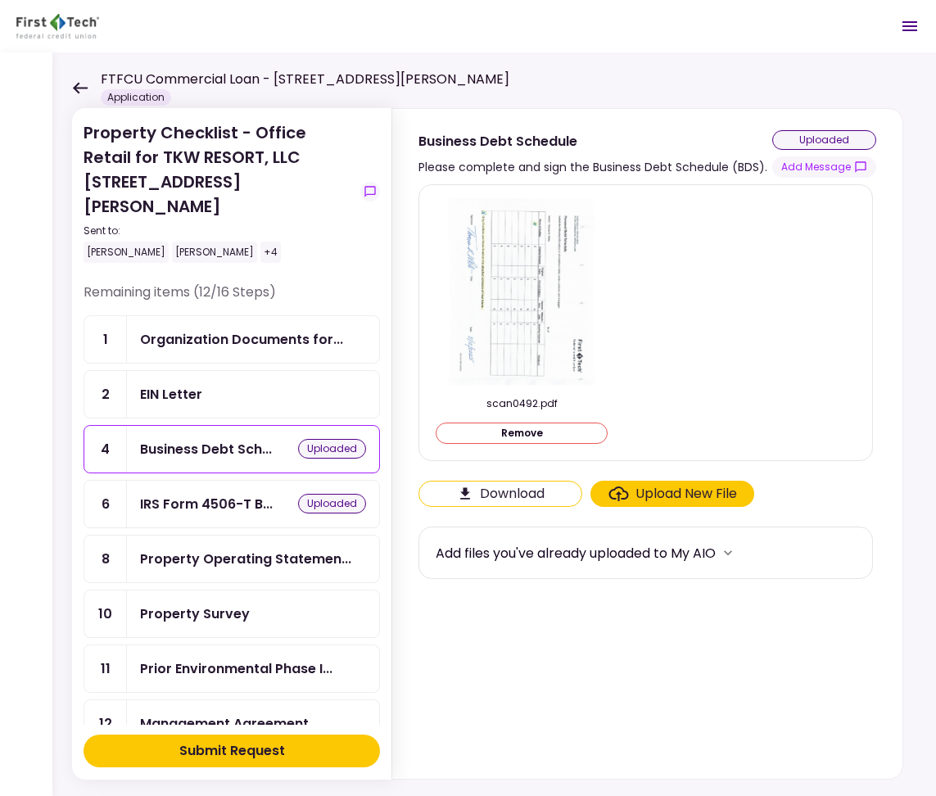
click at [254, 548] on div "Property Operating Statemen..." at bounding box center [245, 558] width 211 height 20
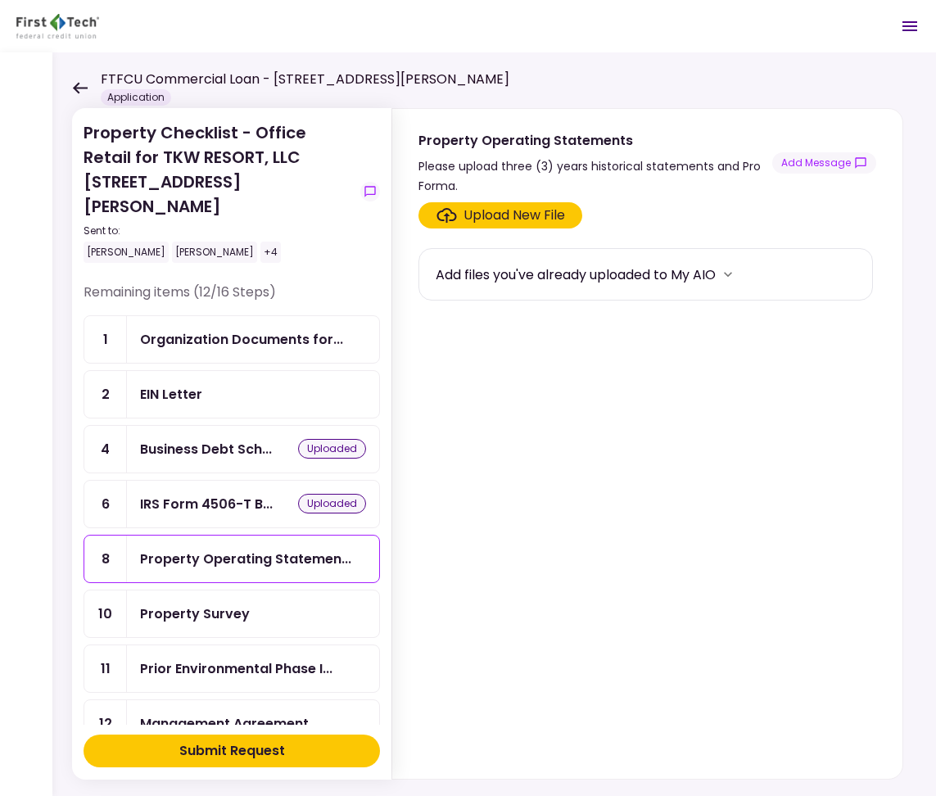
click at [303, 603] on div "Property Survey" at bounding box center [253, 613] width 226 height 20
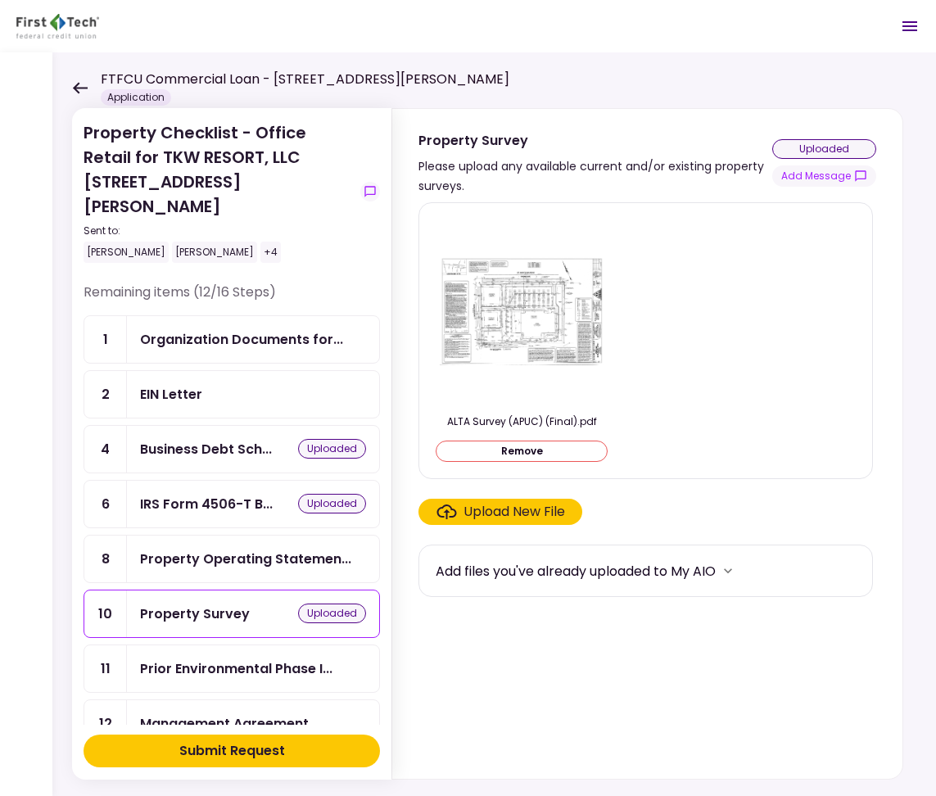
click at [293, 658] on div "Prior Environmental Phase I..." at bounding box center [236, 668] width 192 height 20
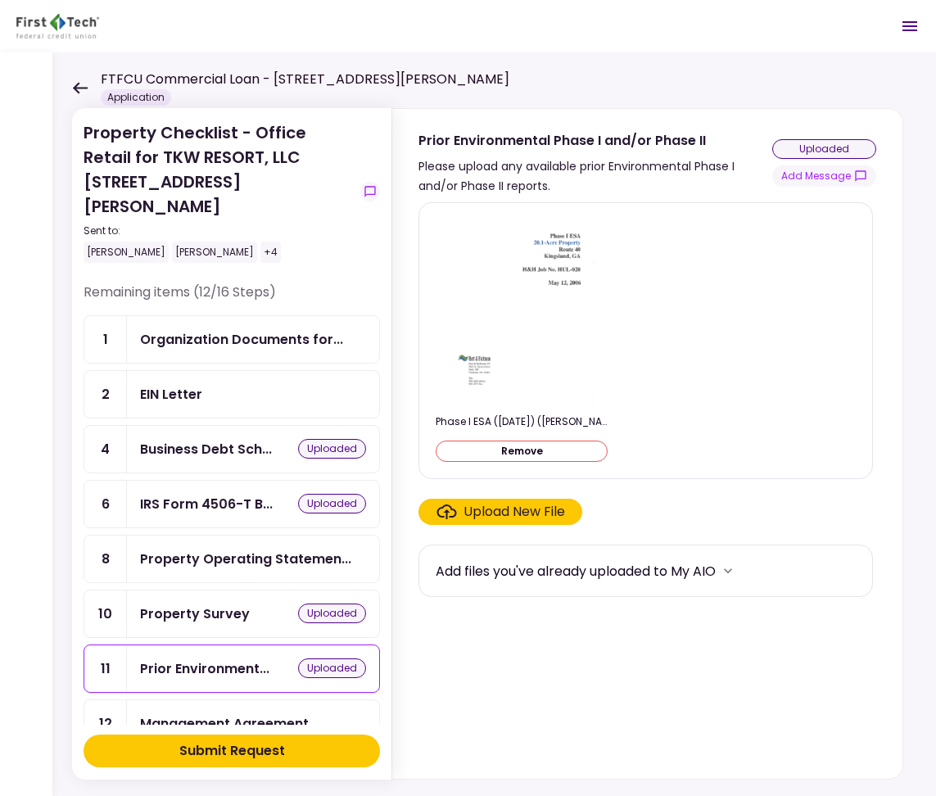
click at [280, 713] on div "Management Agreement" at bounding box center [224, 723] width 169 height 20
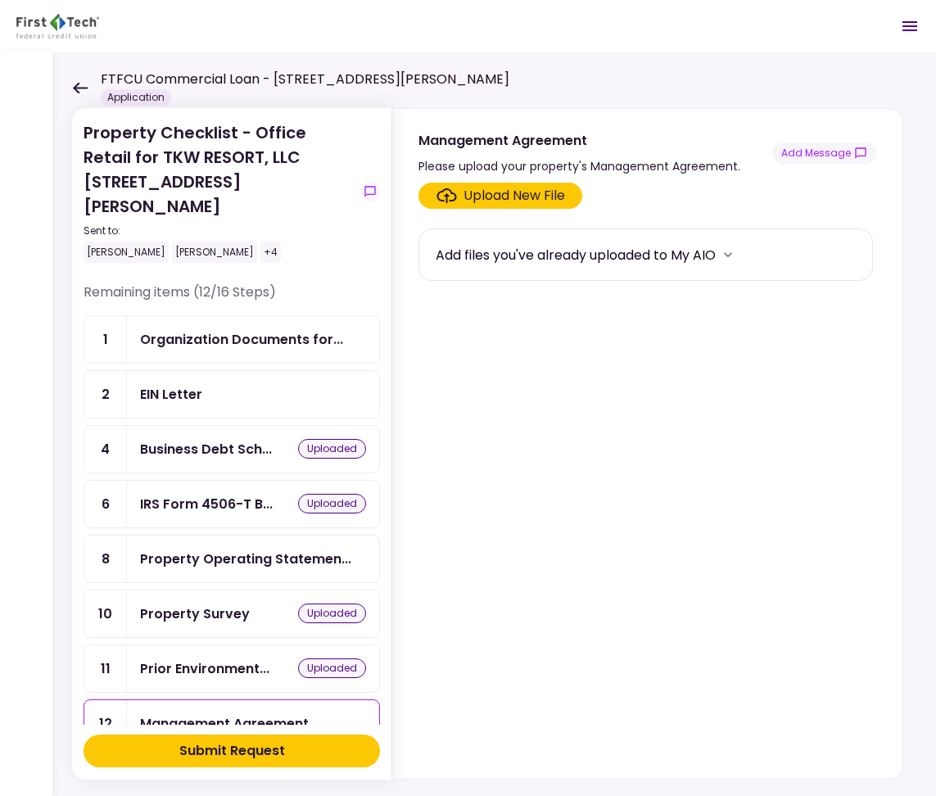
click at [553, 503] on section "Upload New File Add files you've already uploaded to My AIO" at bounding box center [647, 477] width 458 height 589
click at [314, 329] on div "Organization Documents for..." at bounding box center [241, 339] width 203 height 20
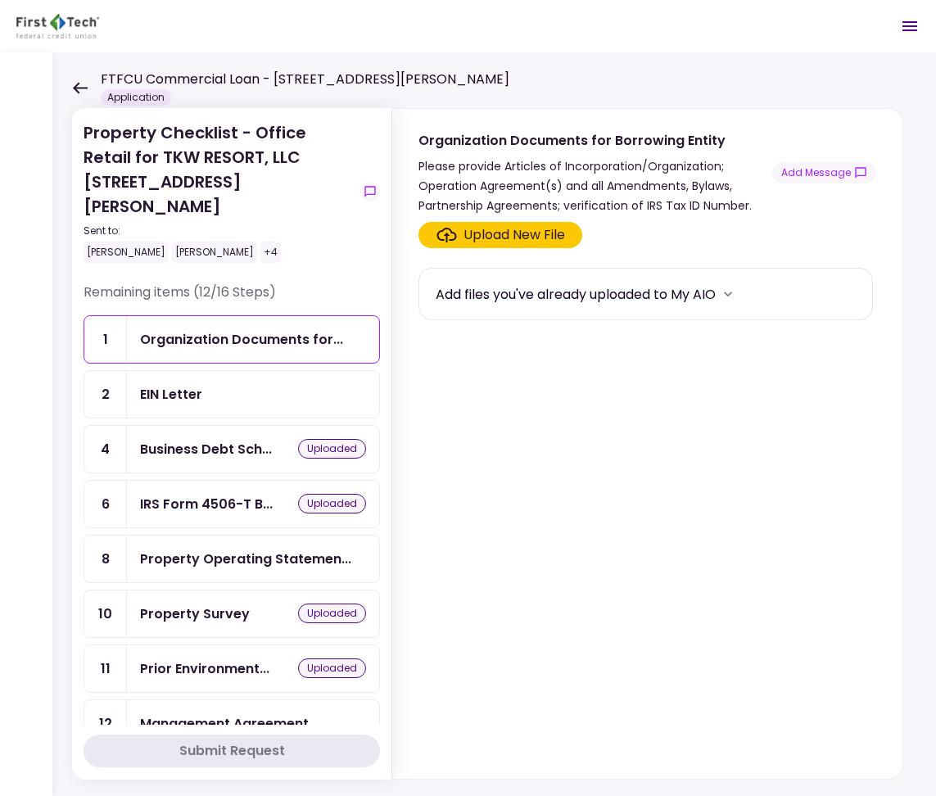
click at [220, 372] on ul "1 Organization Documents for... 2 EIN Letter 4 Business Debt Sch... uploaded 6 …" at bounding box center [231, 641] width 296 height 652
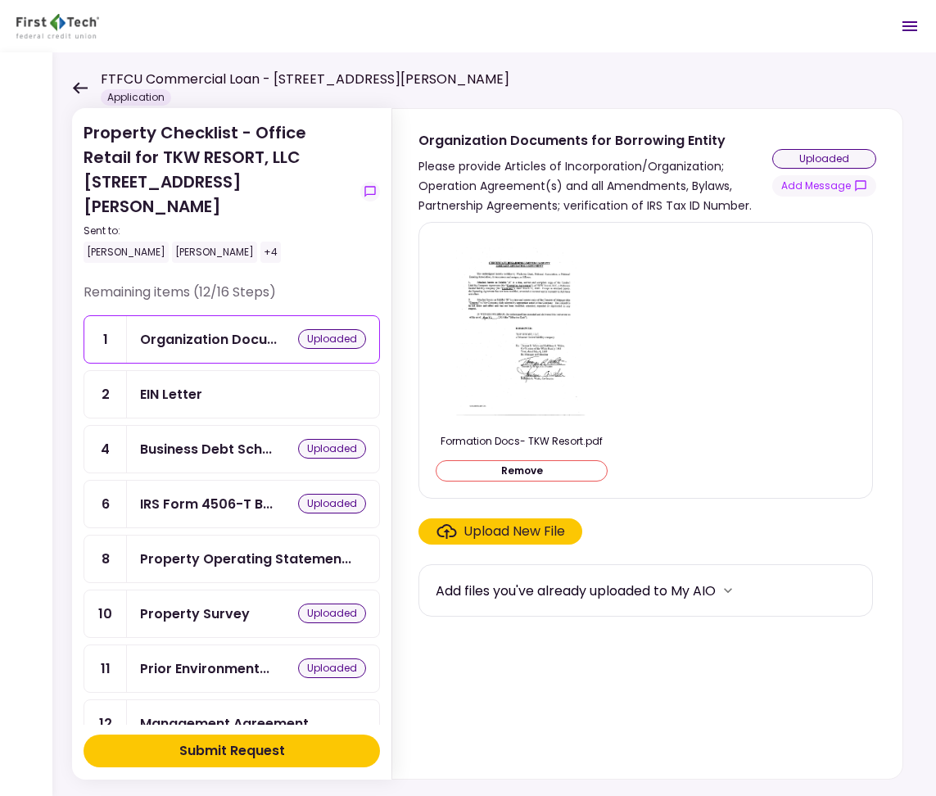
click at [223, 384] on div "EIN Letter" at bounding box center [253, 394] width 226 height 20
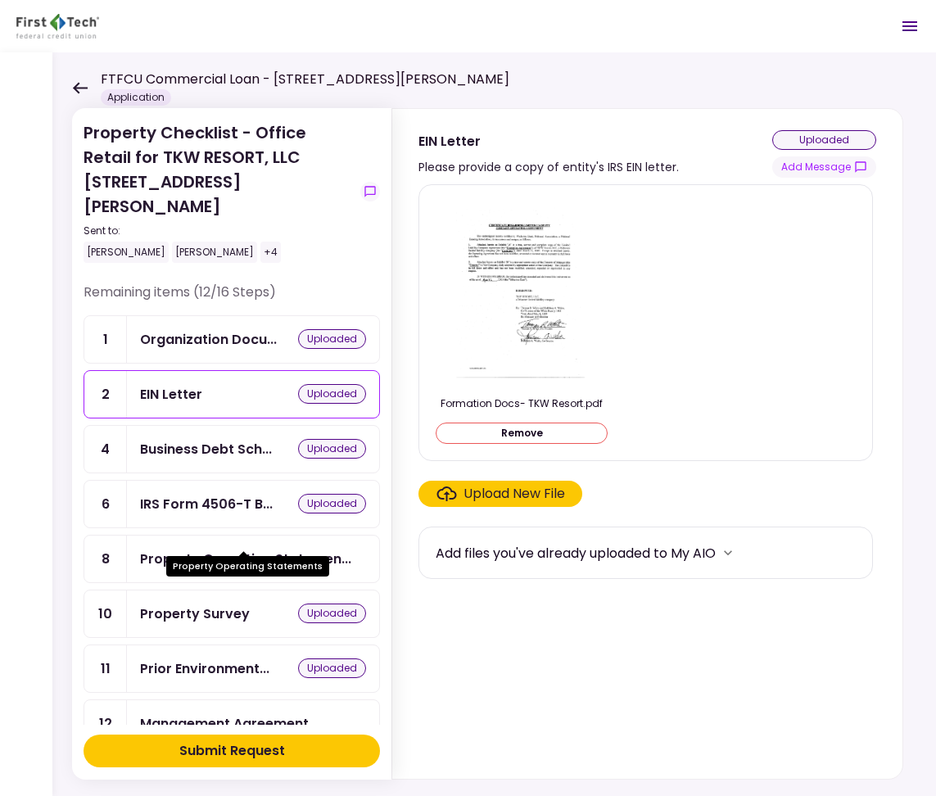
click at [285, 548] on div "Property Operating Statemen..." at bounding box center [245, 558] width 211 height 20
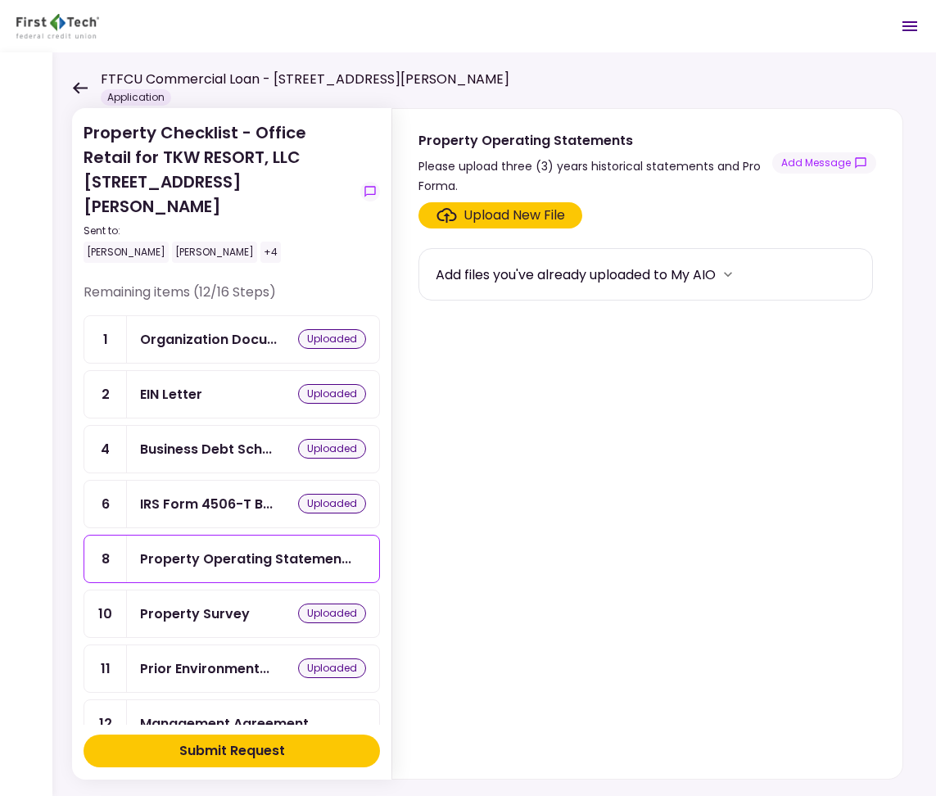
click at [651, 577] on section "Upload New File Add files you've already uploaded to My AIO" at bounding box center [647, 487] width 458 height 570
click at [79, 86] on icon at bounding box center [80, 88] width 16 height 12
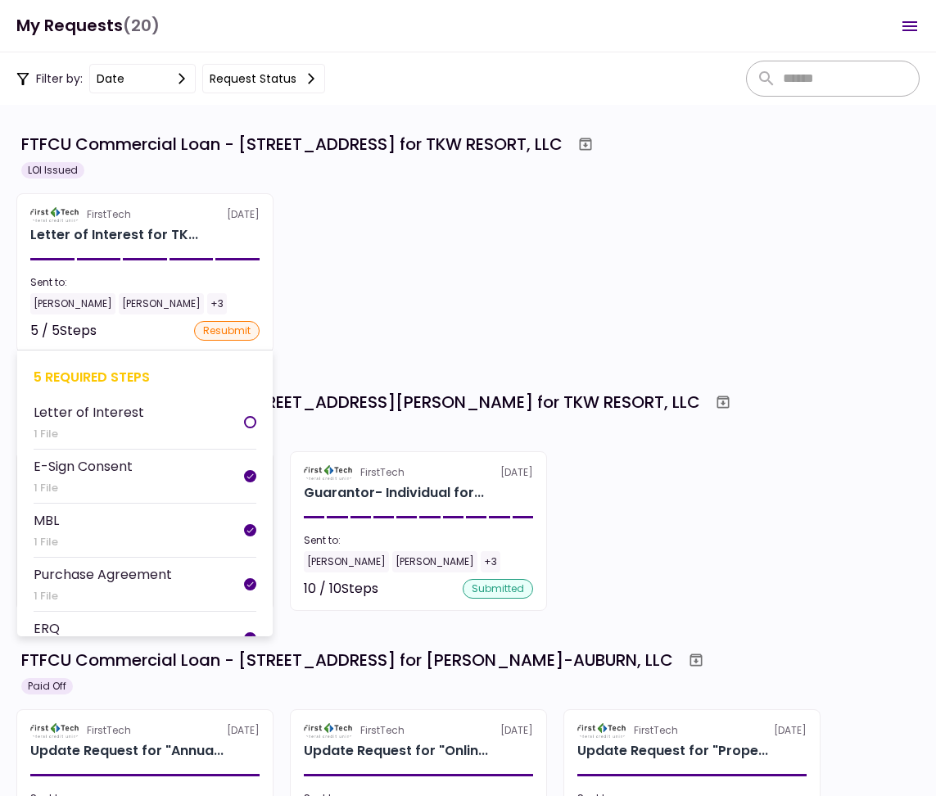
click at [241, 334] on div "resubmit" at bounding box center [226, 331] width 65 height 20
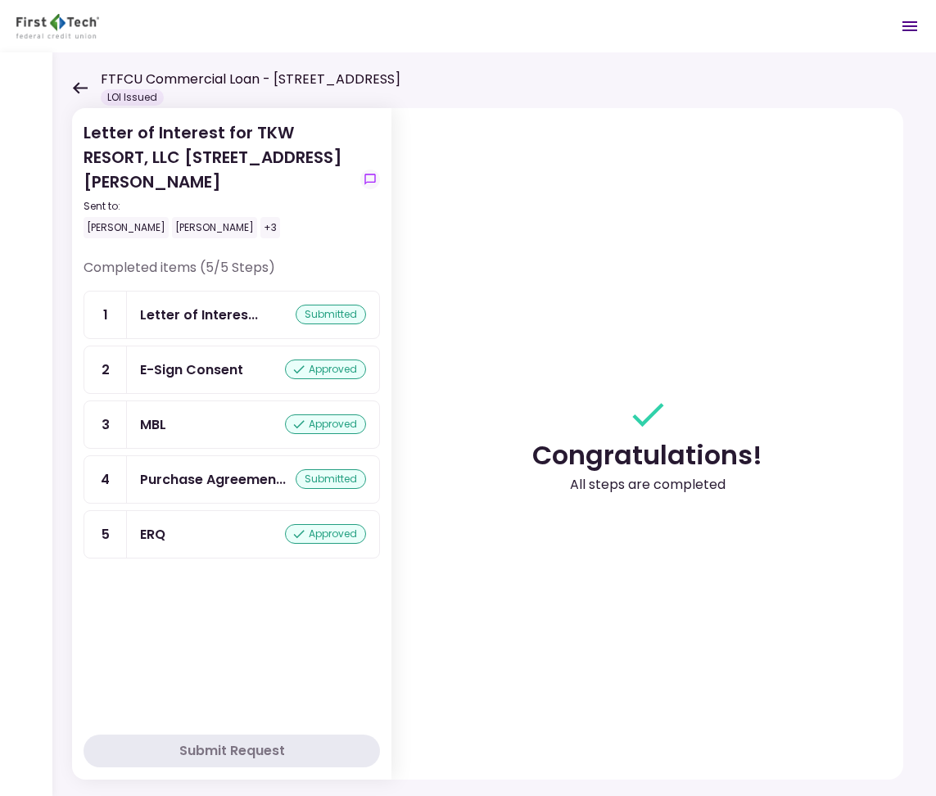
click at [75, 91] on icon at bounding box center [80, 88] width 16 height 12
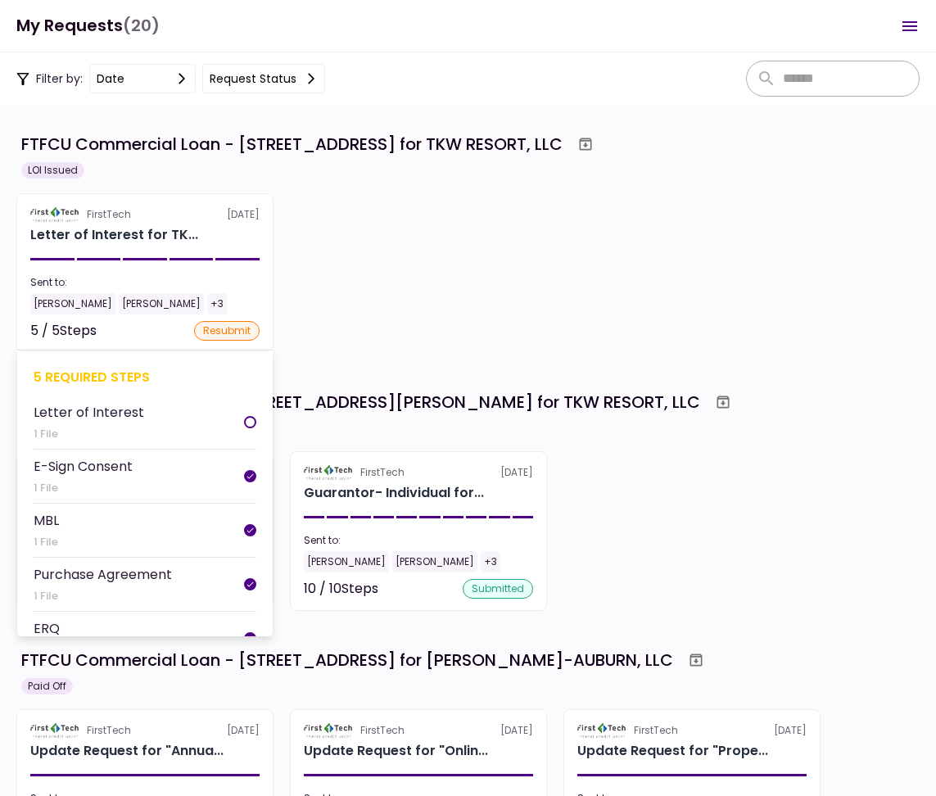
click at [129, 412] on div "Letter of Interest" at bounding box center [89, 412] width 111 height 20
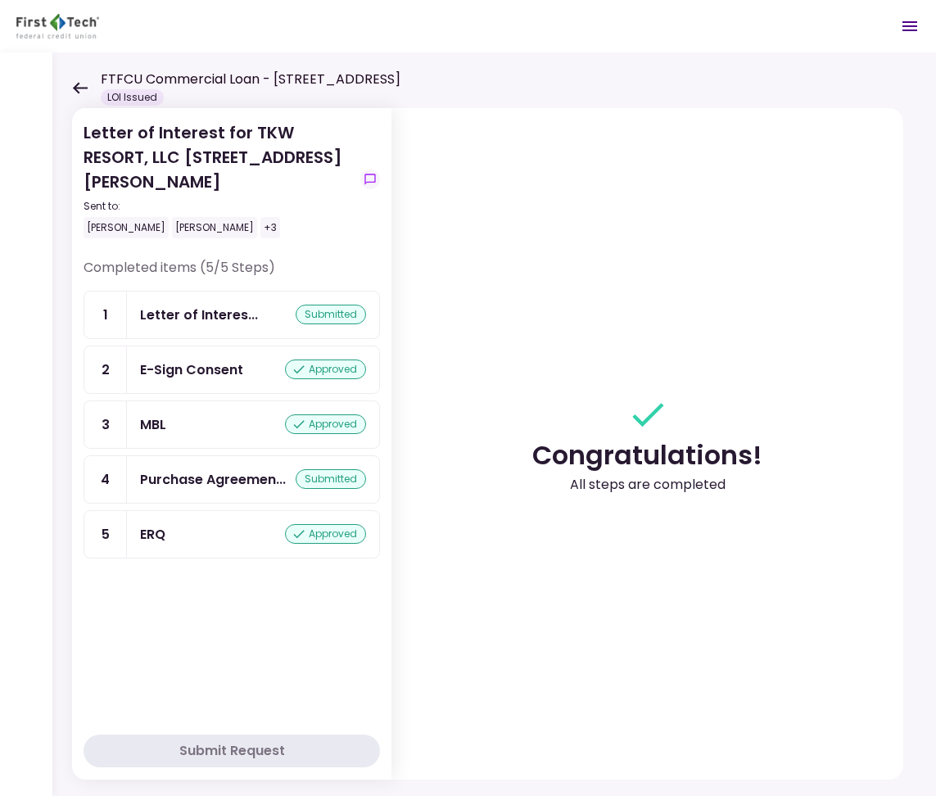
click at [77, 82] on icon at bounding box center [80, 88] width 16 height 12
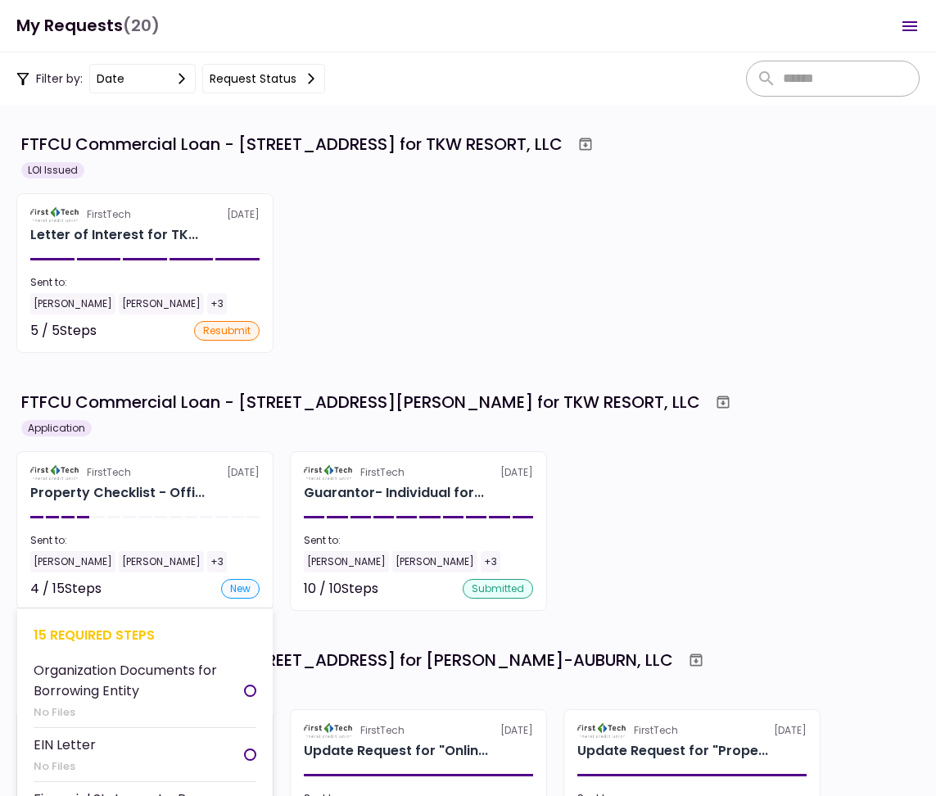
click at [217, 549] on div "Sent to: [PERSON_NAME] [PERSON_NAME] +3" at bounding box center [144, 552] width 229 height 39
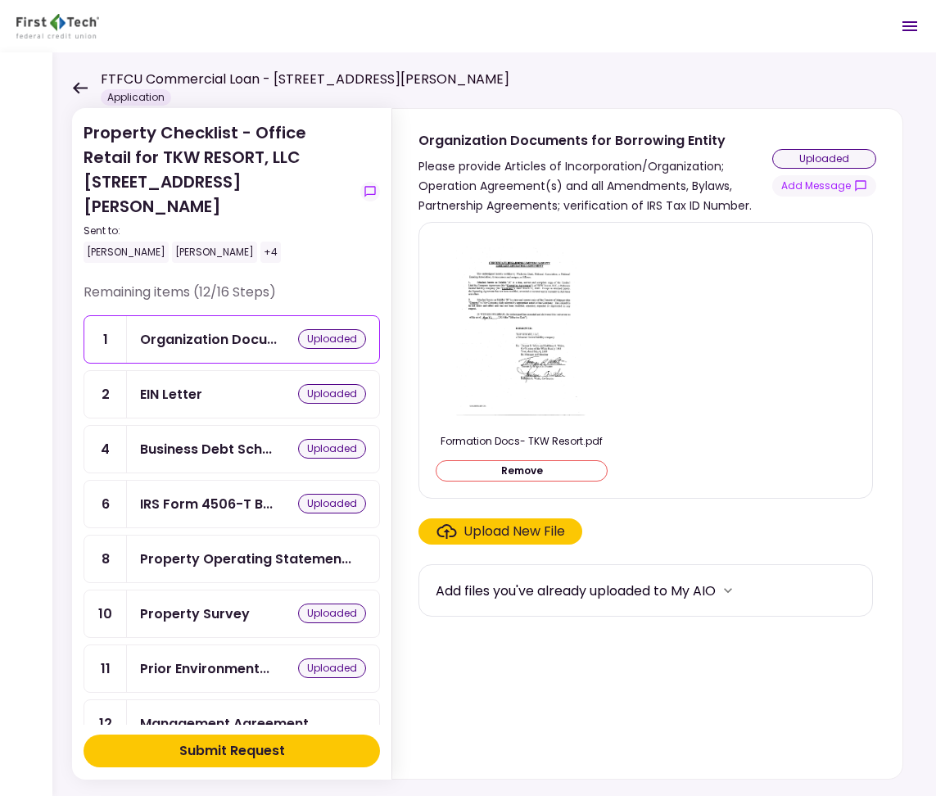
click at [503, 697] on section "Formation Docs- TKW Resort.pdf Remove Upload New File Add files you've already …" at bounding box center [647, 497] width 458 height 550
click at [79, 83] on icon at bounding box center [80, 87] width 15 height 11
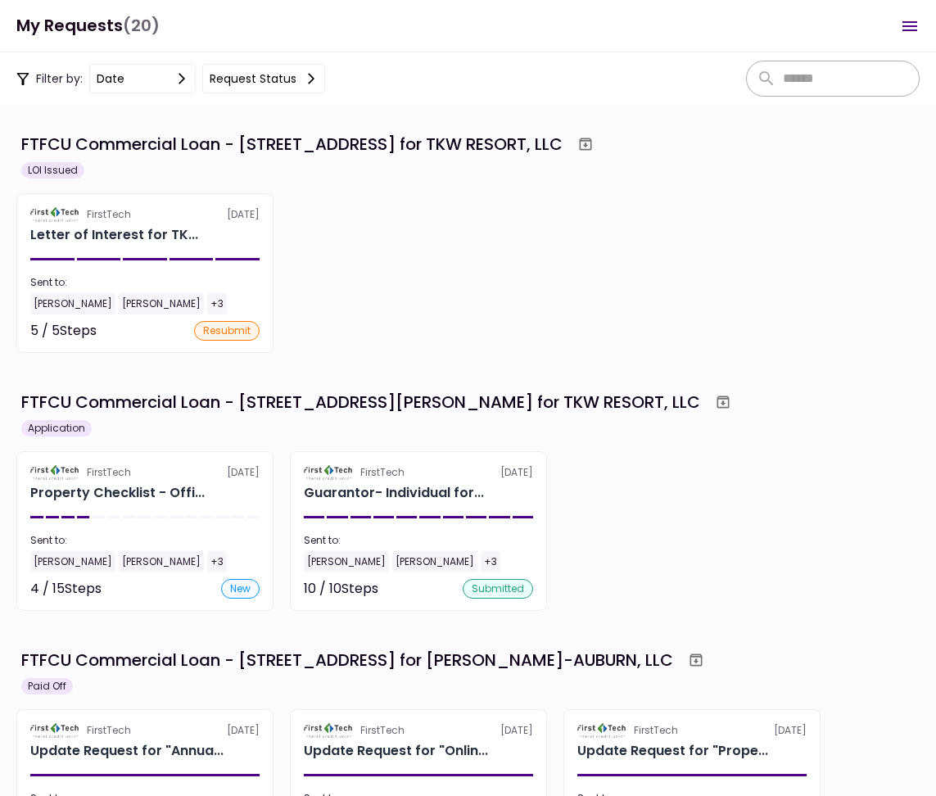
click at [593, 286] on div "FirstTech [DATE] Letter of Interest for TK... Sent to: [PERSON_NAME] [PERSON_NA…" at bounding box center [467, 273] width 903 height 160
